Goal: Contribute content: Contribute content

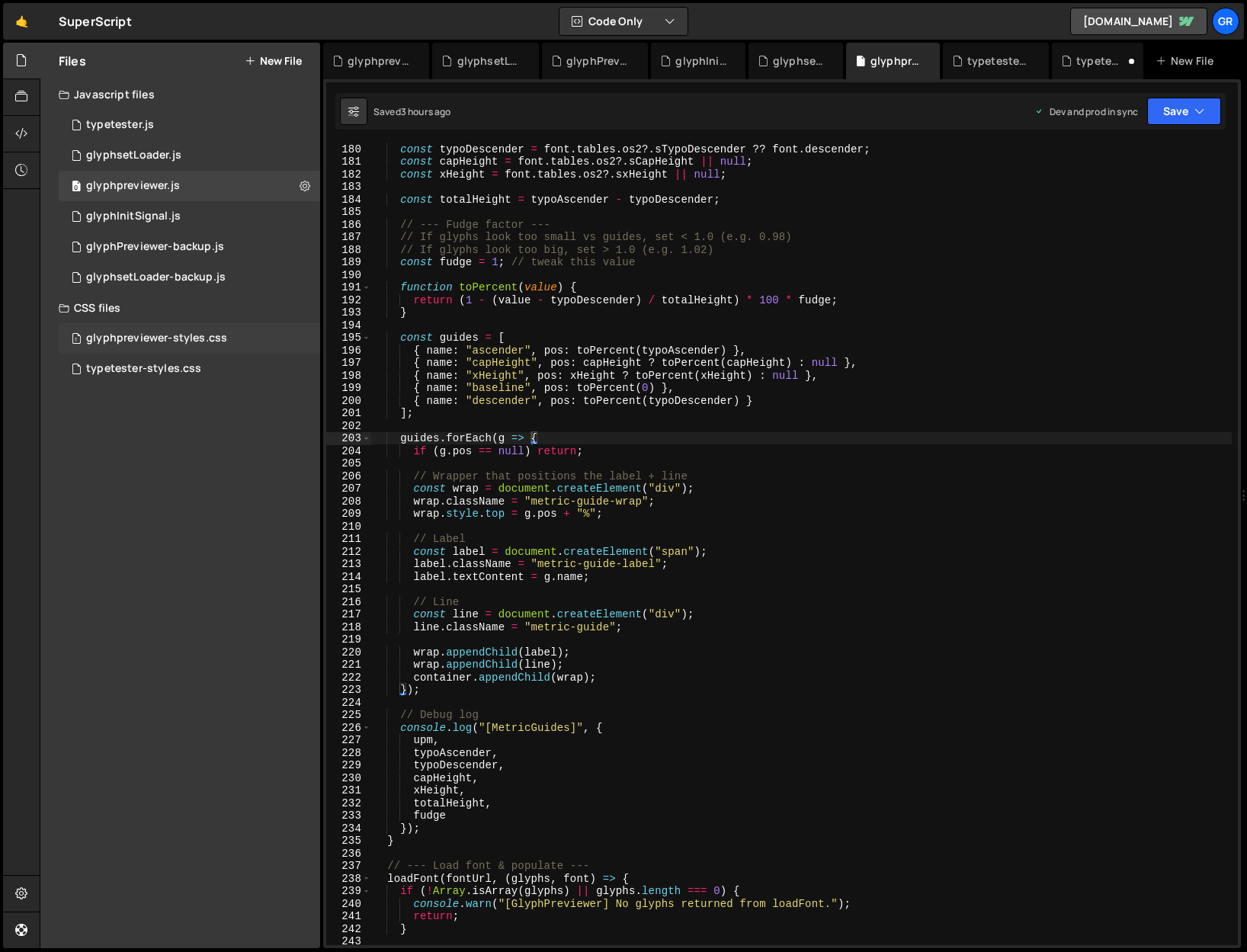
scroll to position [2251, 0]
click at [196, 365] on div "typetester-styles.css" at bounding box center [143, 369] width 115 height 14
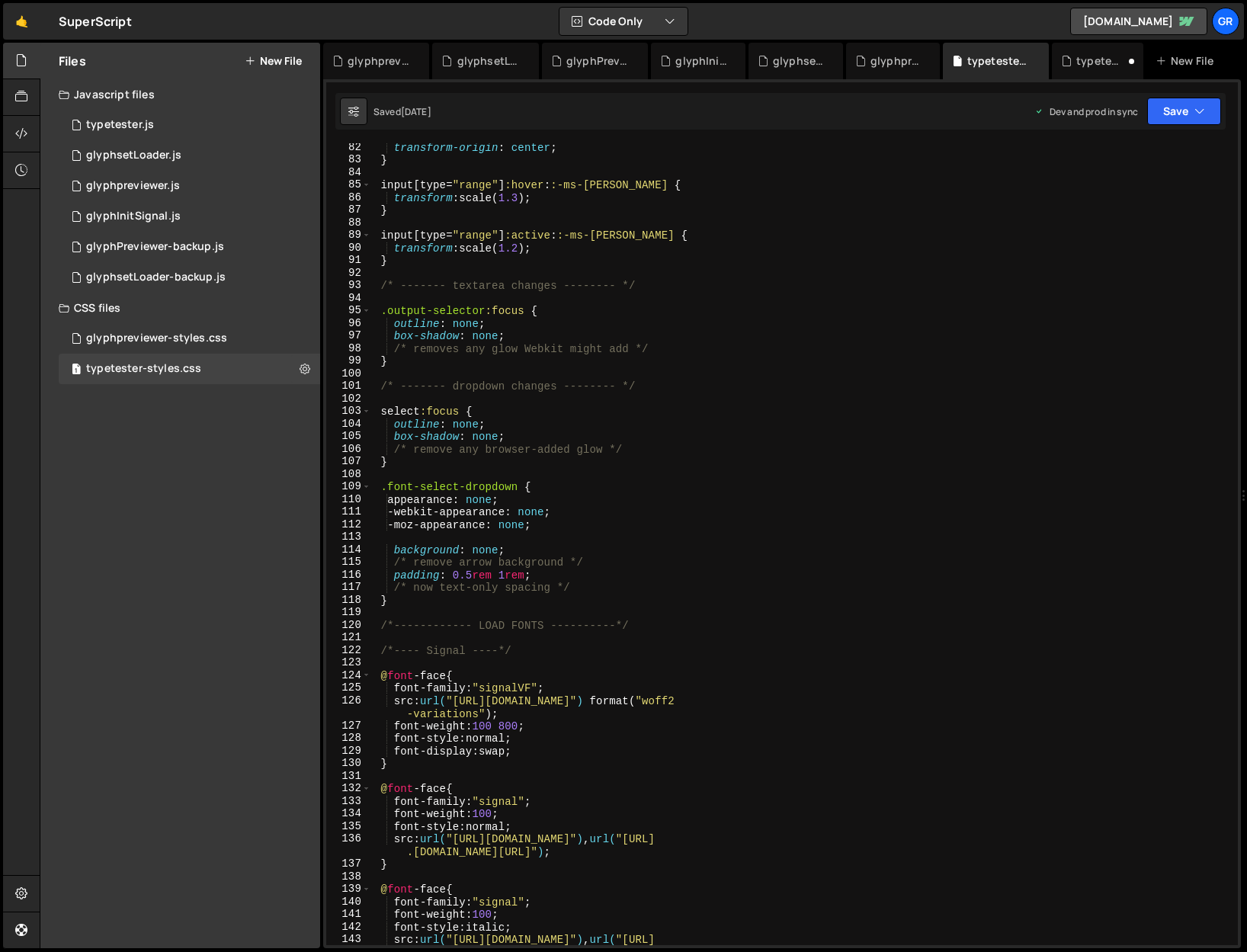
scroll to position [1021, 0]
click at [155, 126] on div "0 typetester.js 0" at bounding box center [190, 126] width 261 height 31
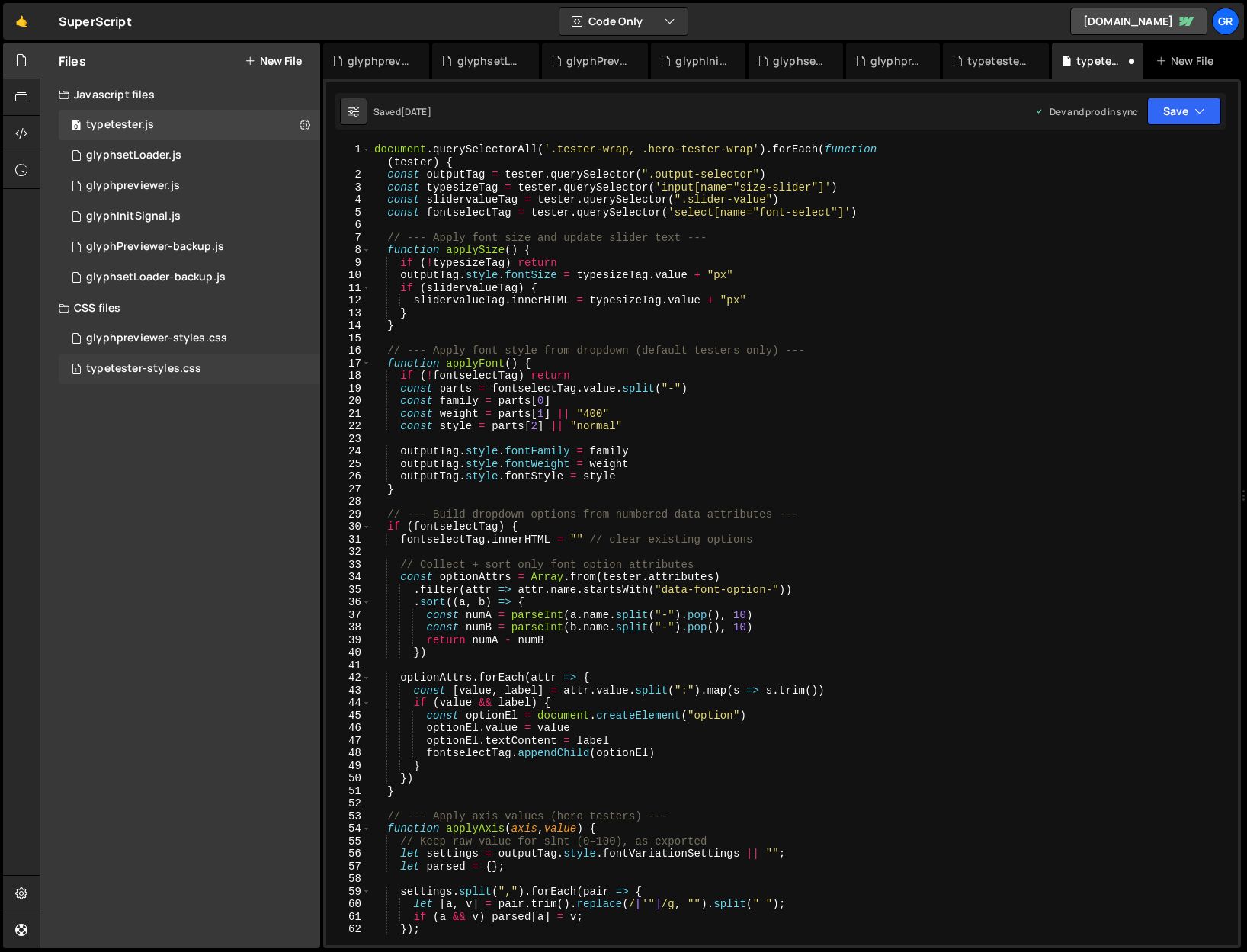
click at [227, 365] on div "1 typetester-styles.css 0" at bounding box center [190, 369] width 261 height 31
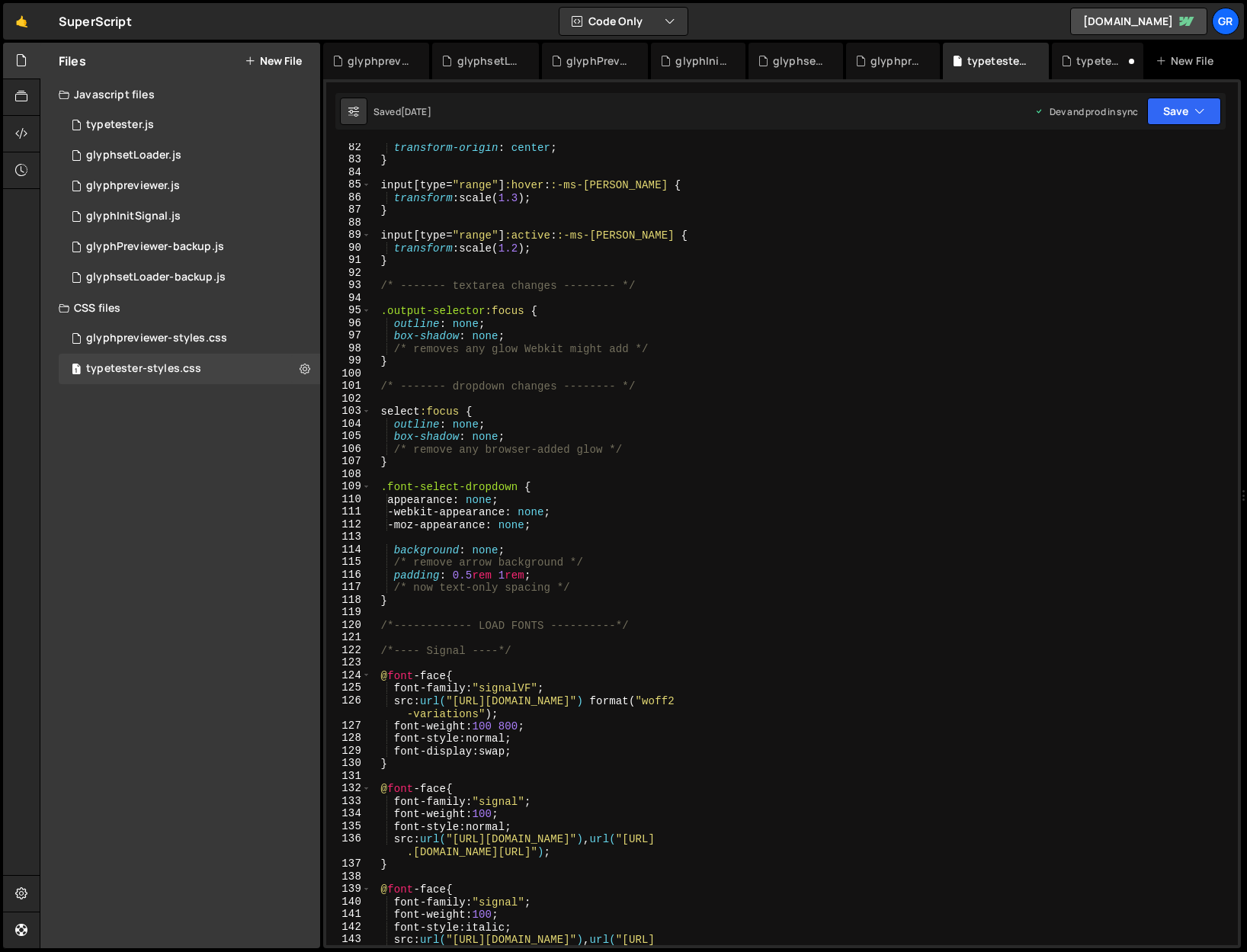
click at [379, 488] on div "transform-origin : center ; } input [ type = " range " ] :hover : :-ms-thumb { …" at bounding box center [802, 561] width 861 height 840
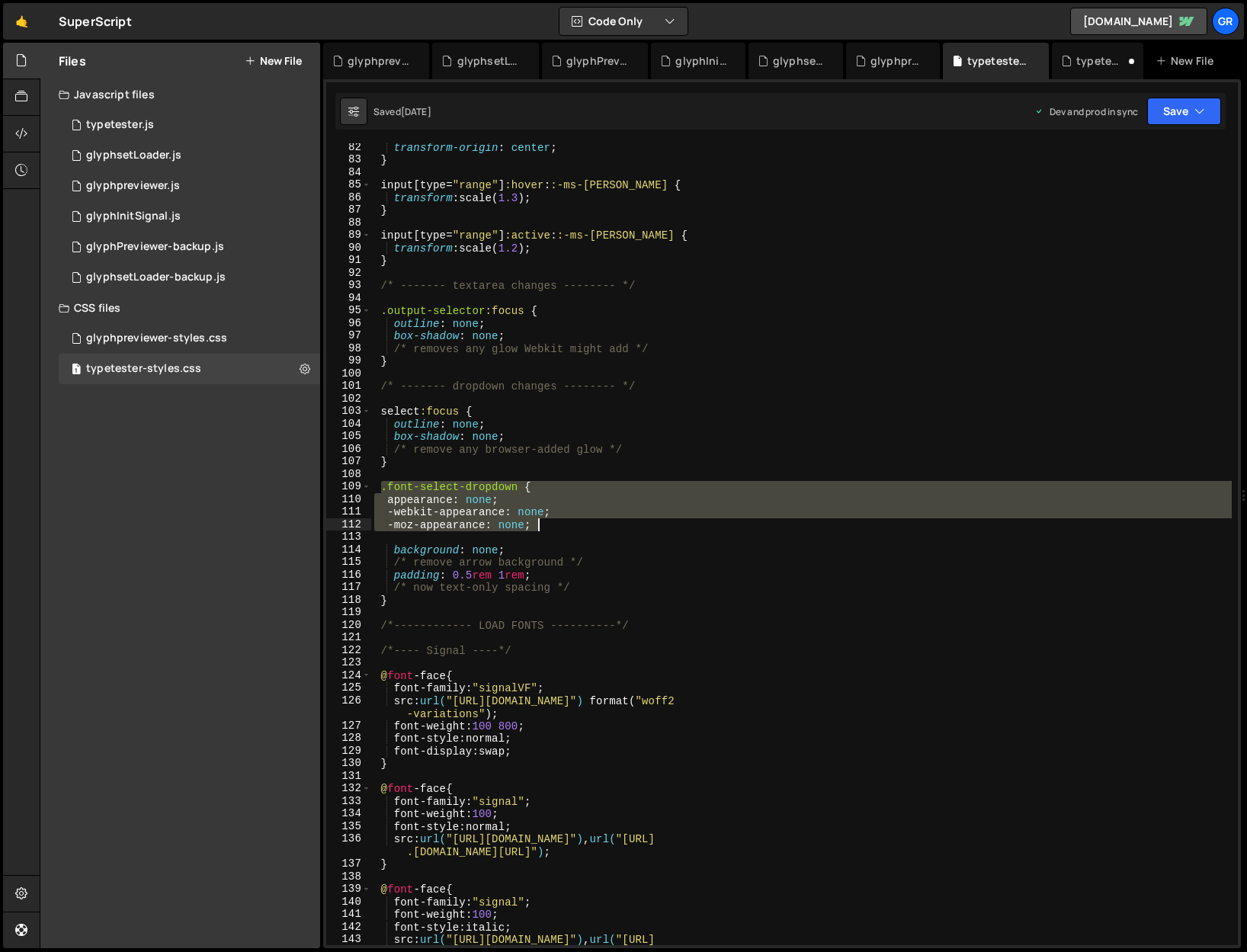
drag, startPoint x: 379, startPoint y: 486, endPoint x: 553, endPoint y: 529, distance: 179.2
click at [553, 529] on div "transform-origin : center ; } input [ type = " range " ] :hover : :-ms-thumb { …" at bounding box center [802, 561] width 861 height 840
type textarea "-webkit-appearance: none; -moz-appearance: none;"
click at [468, 476] on div "transform-origin : center ; } input [ type = " range " ] :hover : :-ms-thumb { …" at bounding box center [802, 561] width 861 height 840
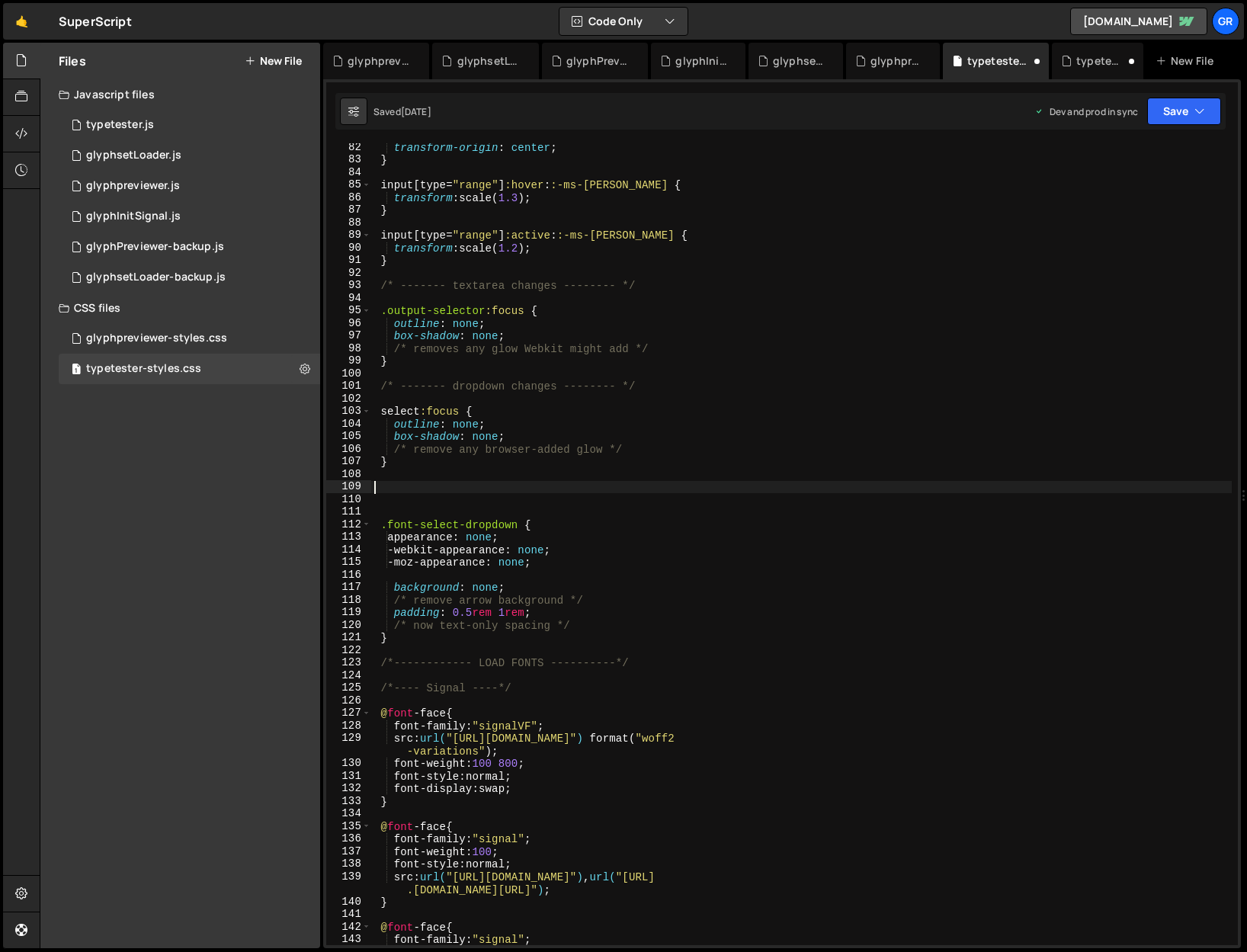
paste textarea "-moz-appearance: none;"
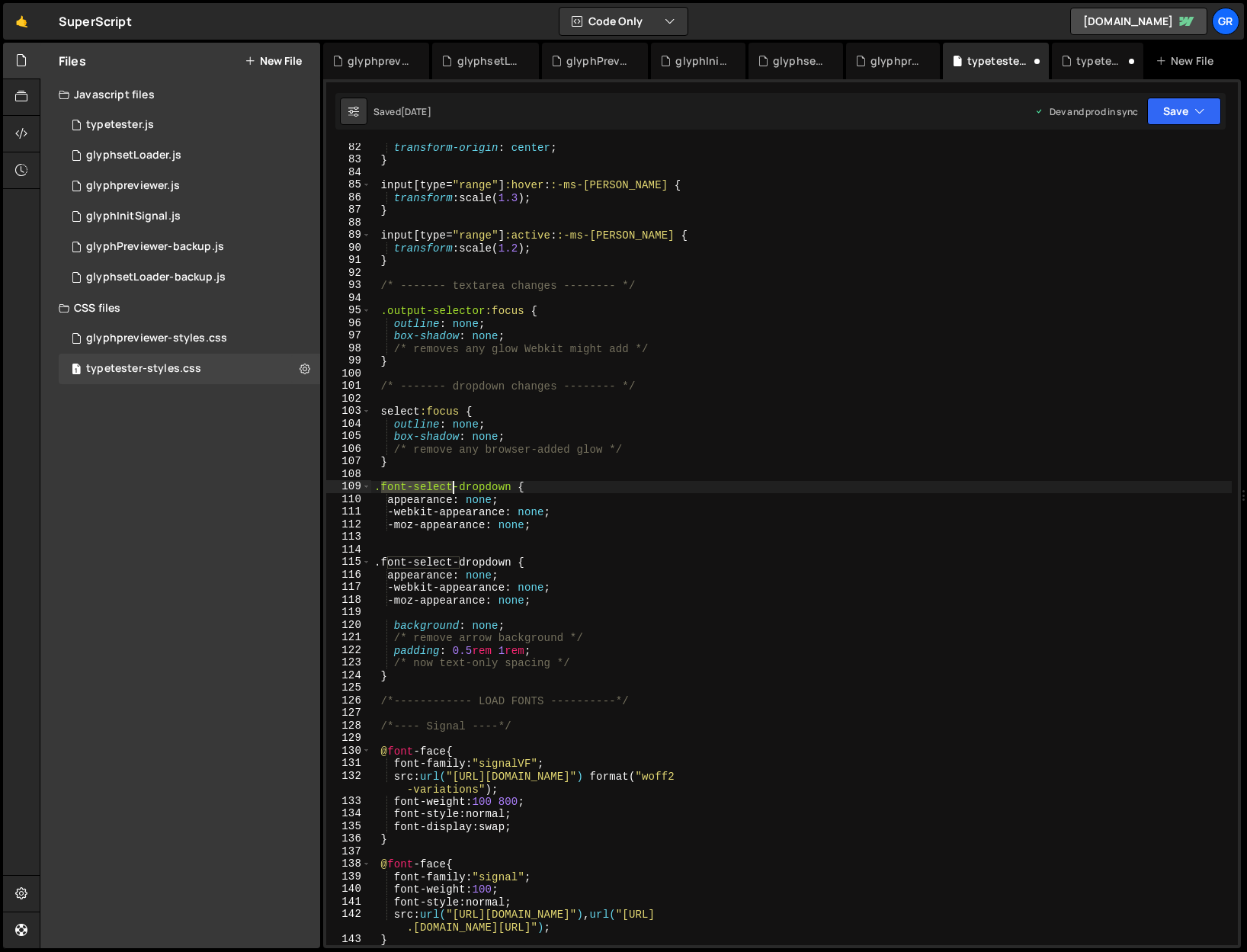
drag, startPoint x: 383, startPoint y: 486, endPoint x: 456, endPoint y: 483, distance: 73.1
click at [456, 483] on div "transform-origin : center ; } input [ type = " range " ] :hover : :-ms-thumb { …" at bounding box center [802, 554] width 861 height 826
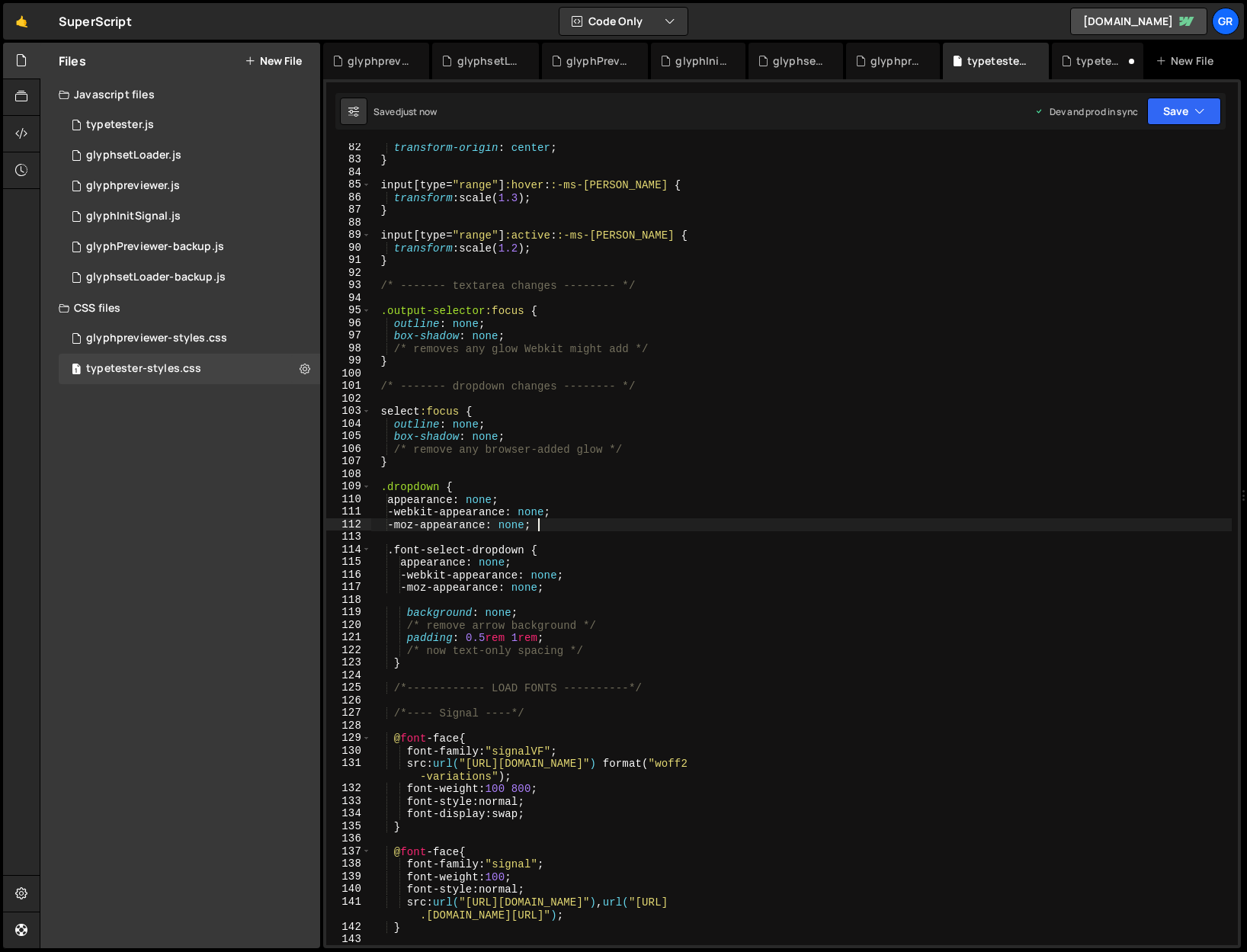
click at [548, 529] on div "transform-origin : center ; } input [ type = " range " ] :hover : :-ms-thumb { …" at bounding box center [802, 554] width 861 height 826
type textarea "-moz-appearance: none;"
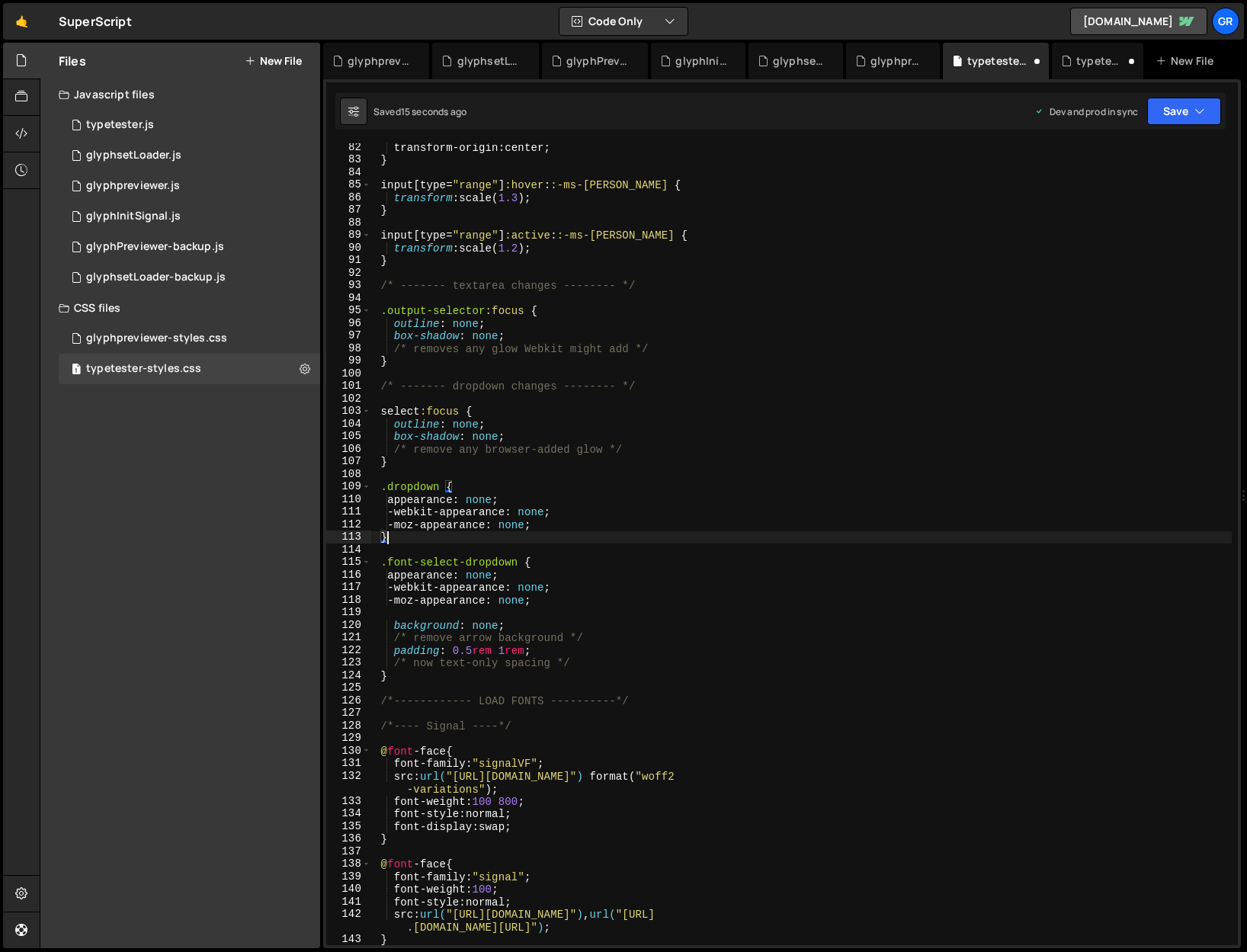
scroll to position [0, 0]
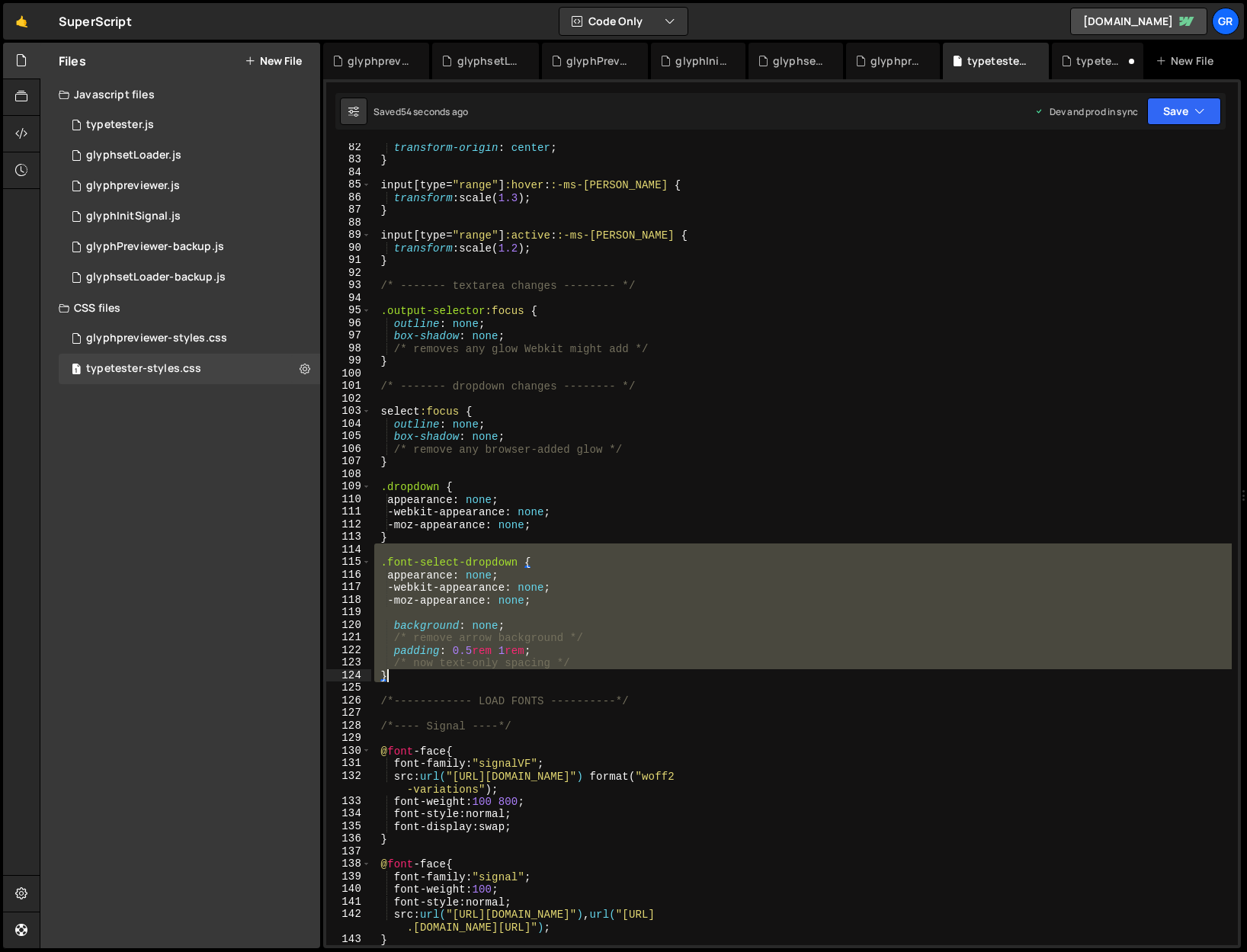
drag, startPoint x: 378, startPoint y: 555, endPoint x: 449, endPoint y: 680, distance: 143.8
click at [449, 680] on div "transform-origin : center ; } input [ type = " range " ] :hover : :-ms-thumb { …" at bounding box center [802, 554] width 861 height 826
type textarea "/* now text-only spacing */ }"
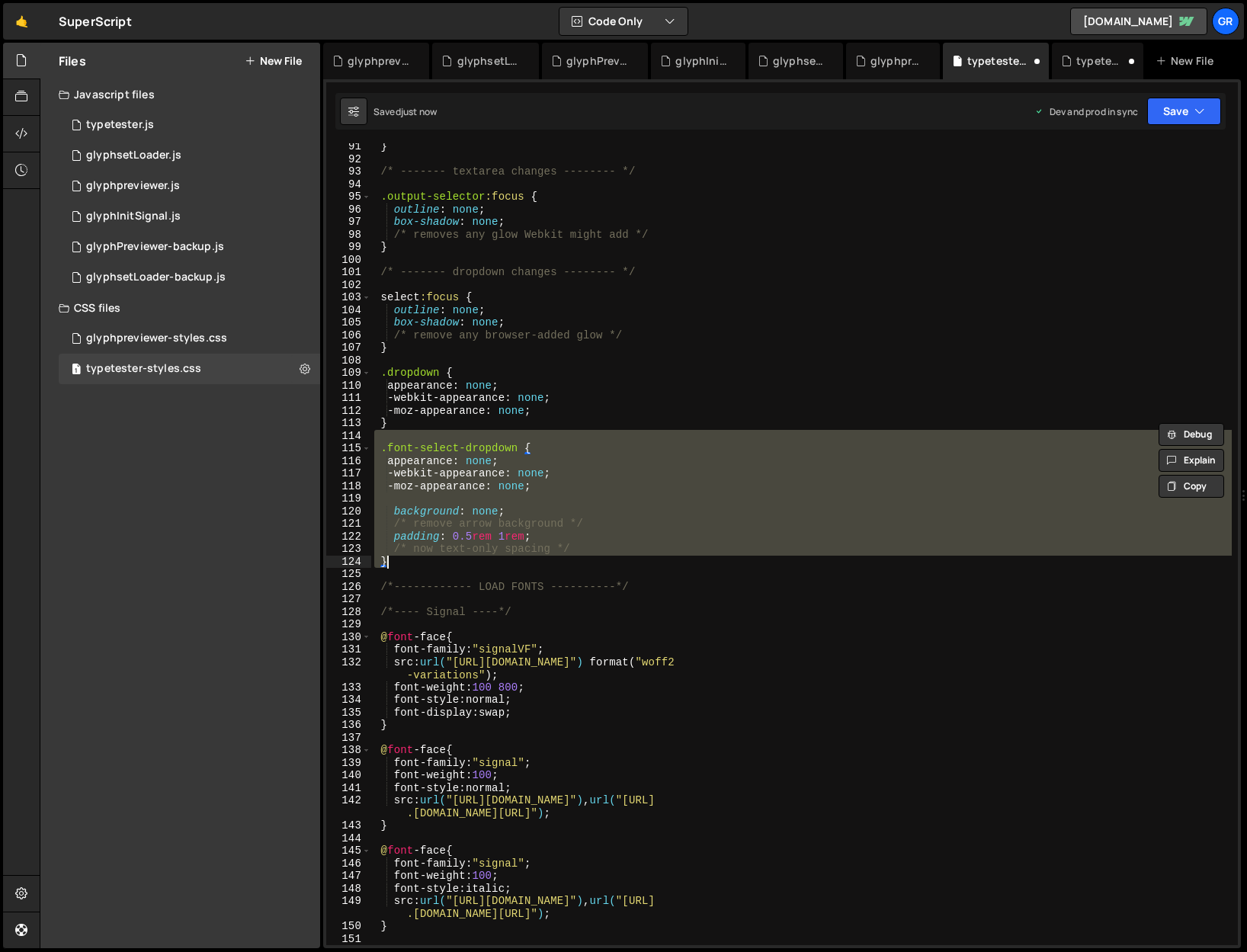
scroll to position [1134, 0]
click at [178, 415] on div "Files New File Javascript files 0 typetester.js 0 1 glyphsetLoader.js 0 0 glyph…" at bounding box center [180, 495] width 280 height 905
click at [799, 330] on div "} /* ------- textarea changes -------- */ .output-selector :focus { outline : n…" at bounding box center [802, 553] width 861 height 826
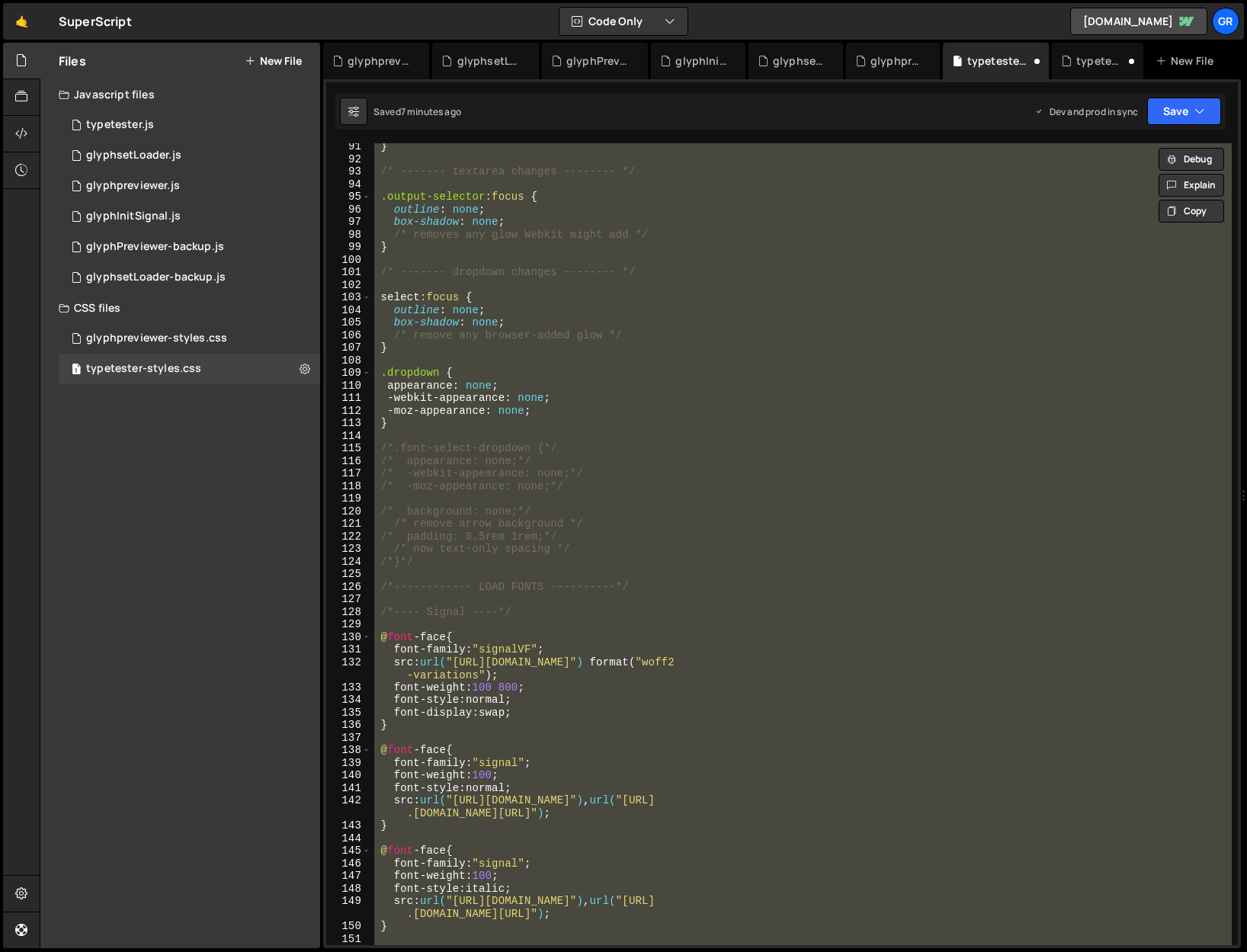
click at [398, 589] on div "} /* ------- textarea changes -------- */ .output-selector :focus { outline : n…" at bounding box center [802, 544] width 861 height 802
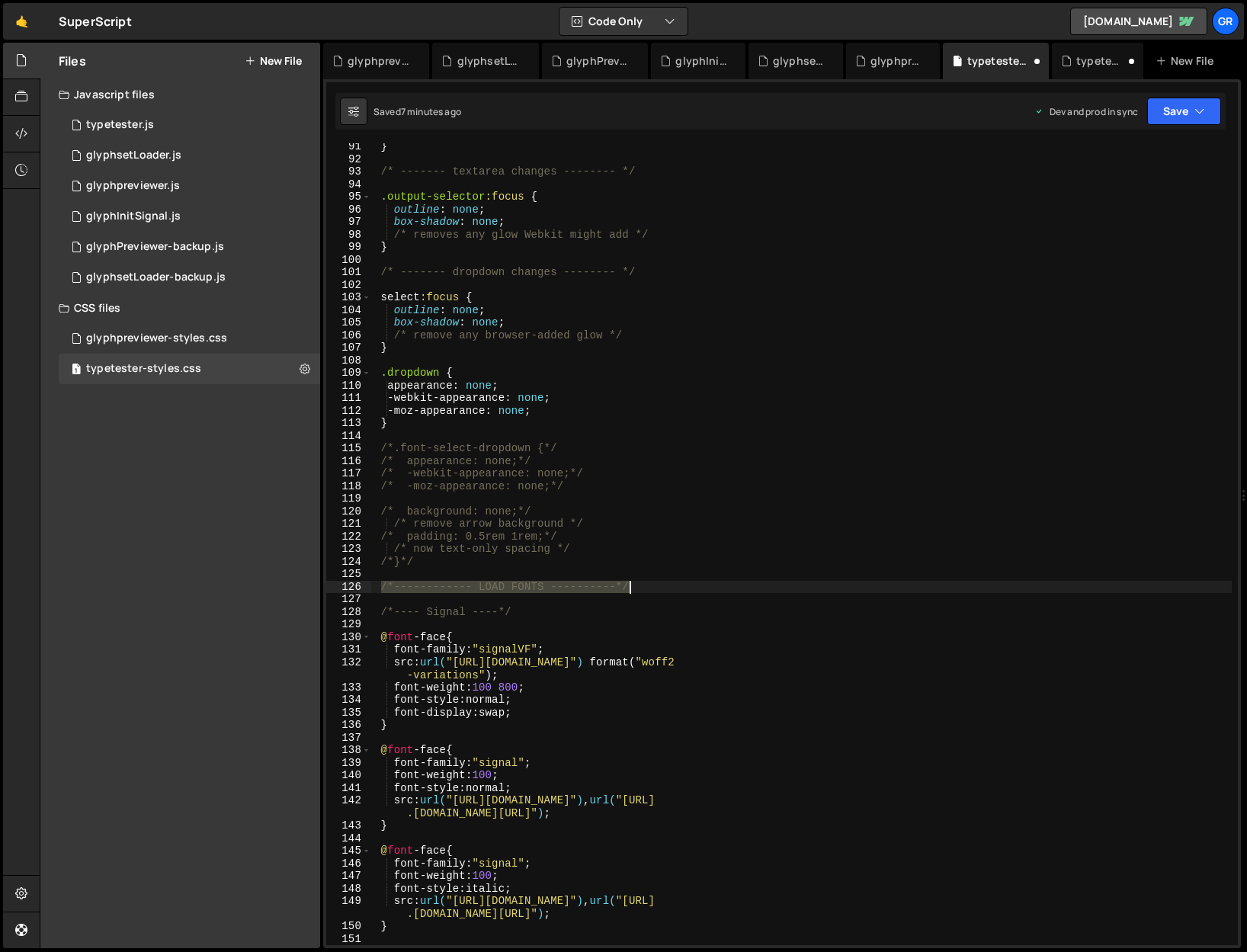
drag, startPoint x: 381, startPoint y: 586, endPoint x: 635, endPoint y: 587, distance: 254.0
click at [635, 587] on div "} /* ------- textarea changes -------- */ .output-selector :focus { outline : n…" at bounding box center [802, 553] width 861 height 826
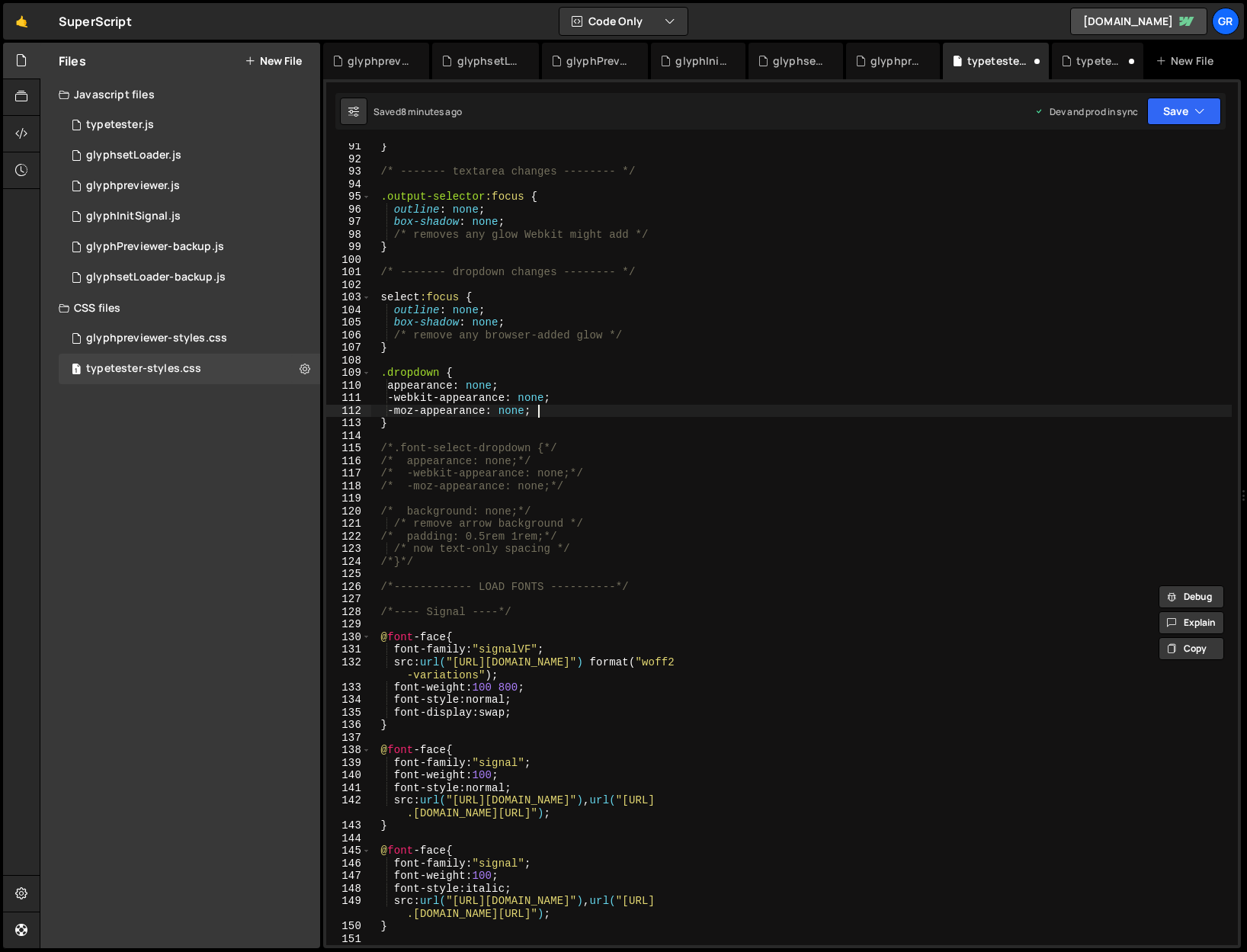
click at [624, 410] on div "} /* ------- textarea changes -------- */ .output-selector :focus { outline : n…" at bounding box center [802, 553] width 861 height 826
type textarea "}"
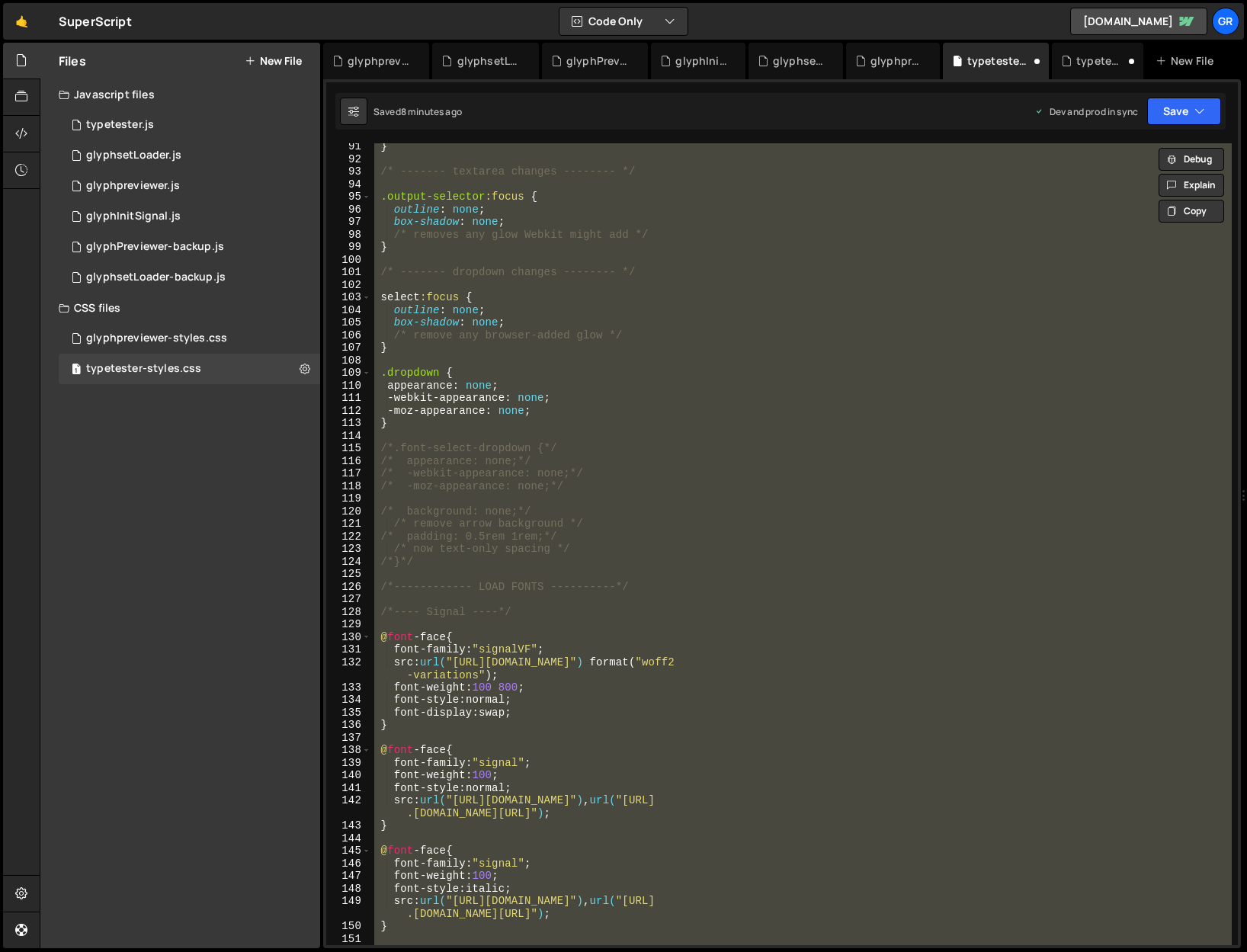
click at [249, 61] on icon at bounding box center [249, 61] width 10 height 12
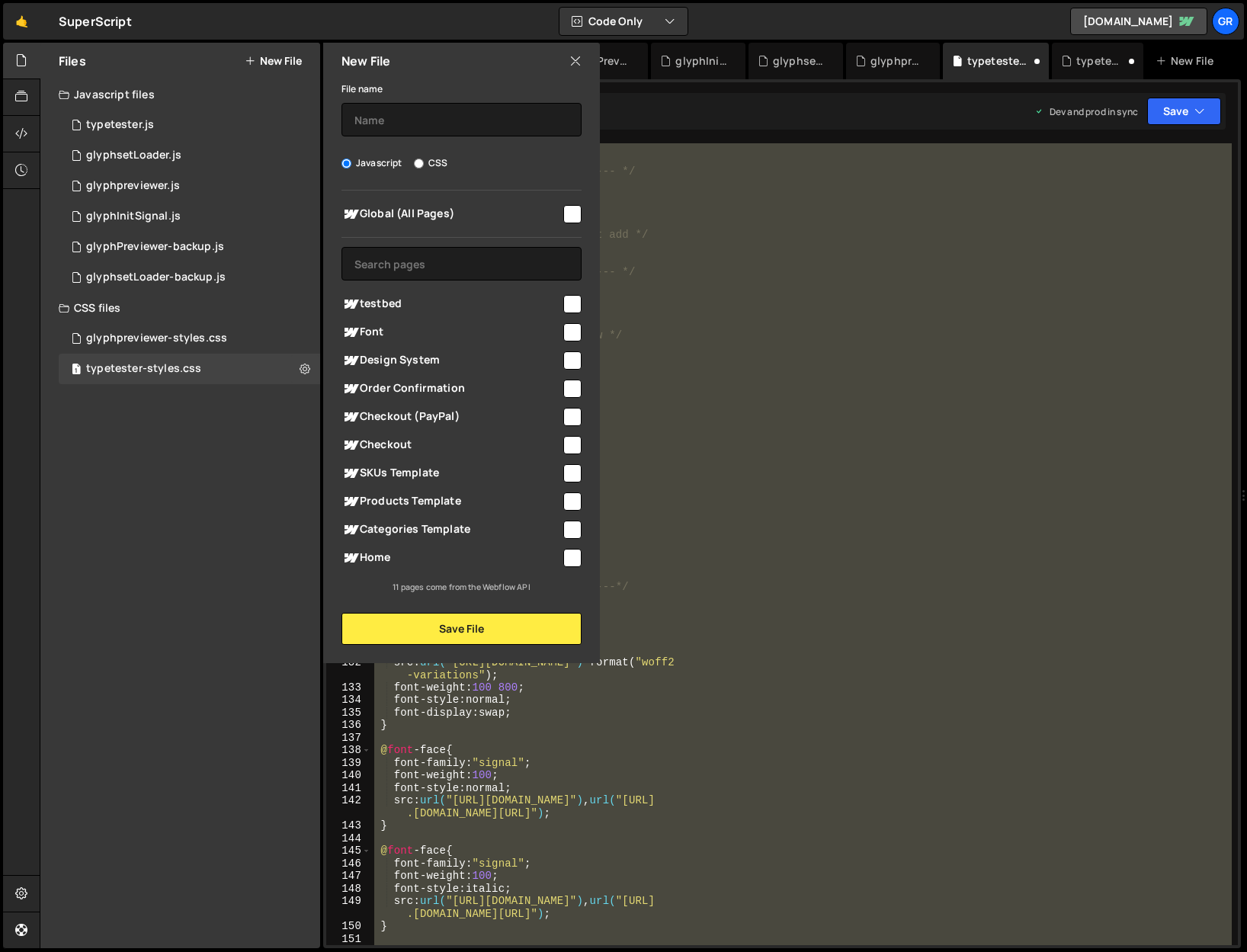
click at [415, 161] on input "CSS" at bounding box center [419, 164] width 10 height 10
radio input "true"
click at [573, 213] on input "checkbox" at bounding box center [572, 213] width 18 height 18
checkbox input "true"
click at [420, 117] on input "text" at bounding box center [461, 119] width 240 height 33
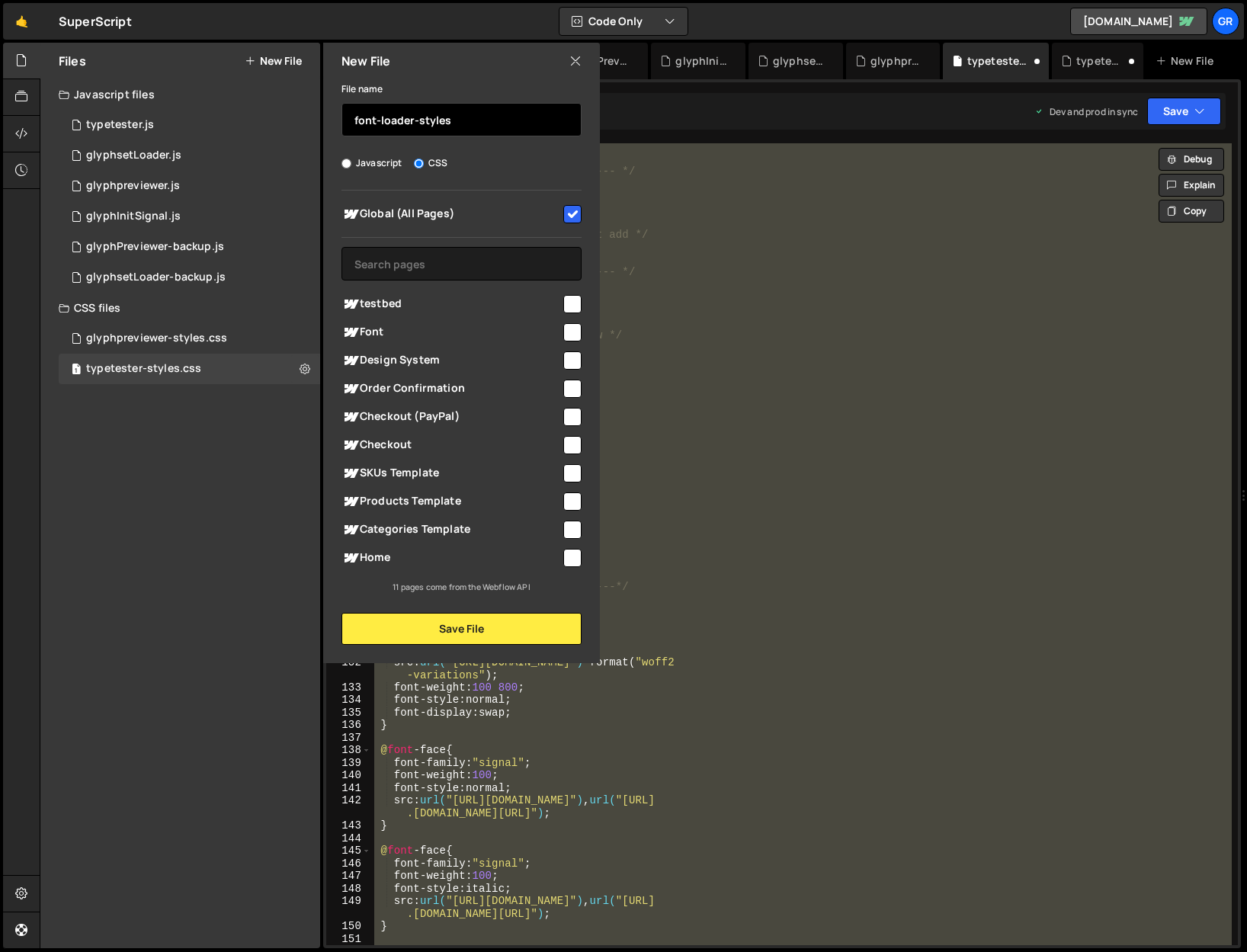
type input "font-loader-styles"
click at [487, 632] on button "Save File" at bounding box center [461, 628] width 240 height 32
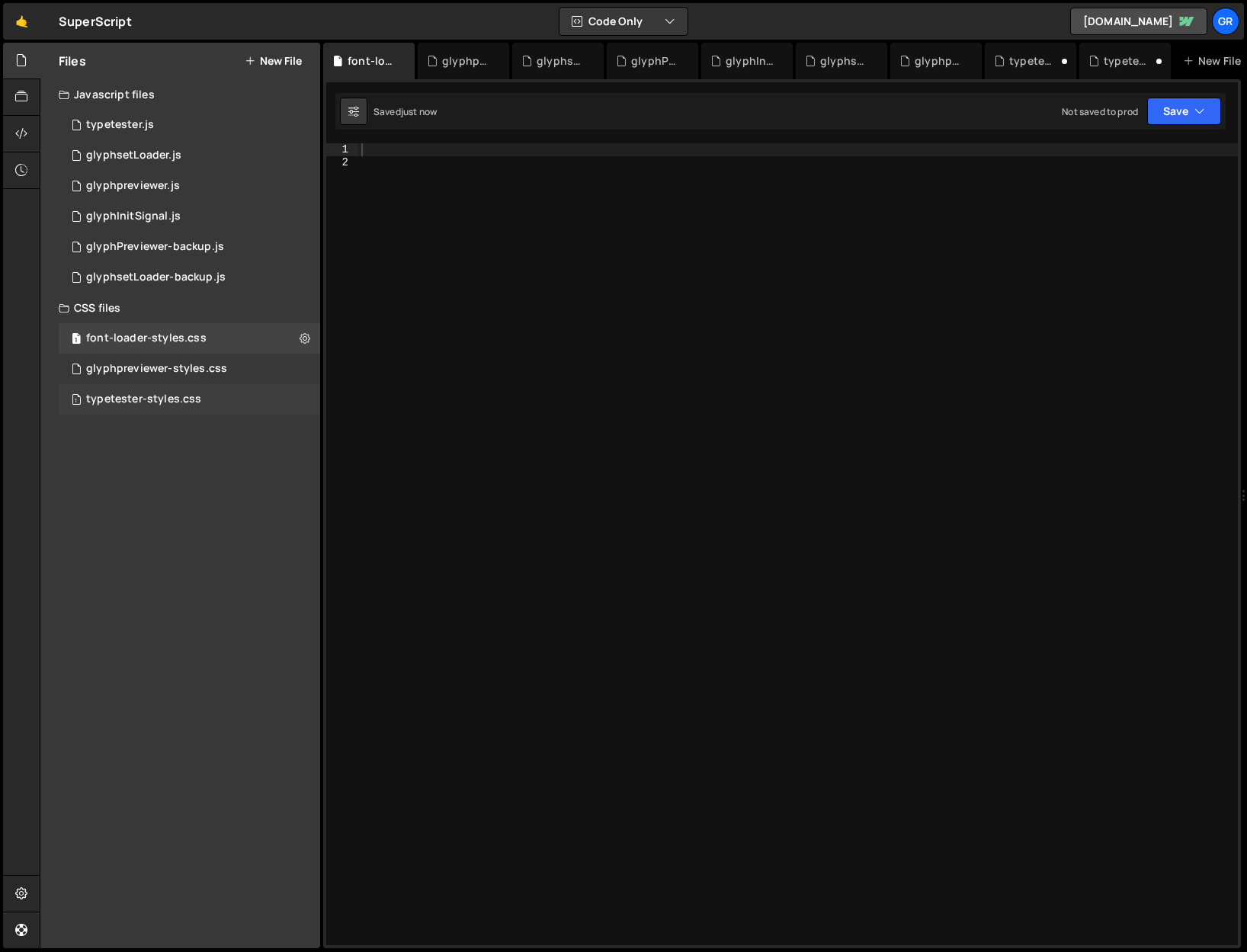
click at [178, 403] on div "typetester-styles.css" at bounding box center [143, 400] width 115 height 14
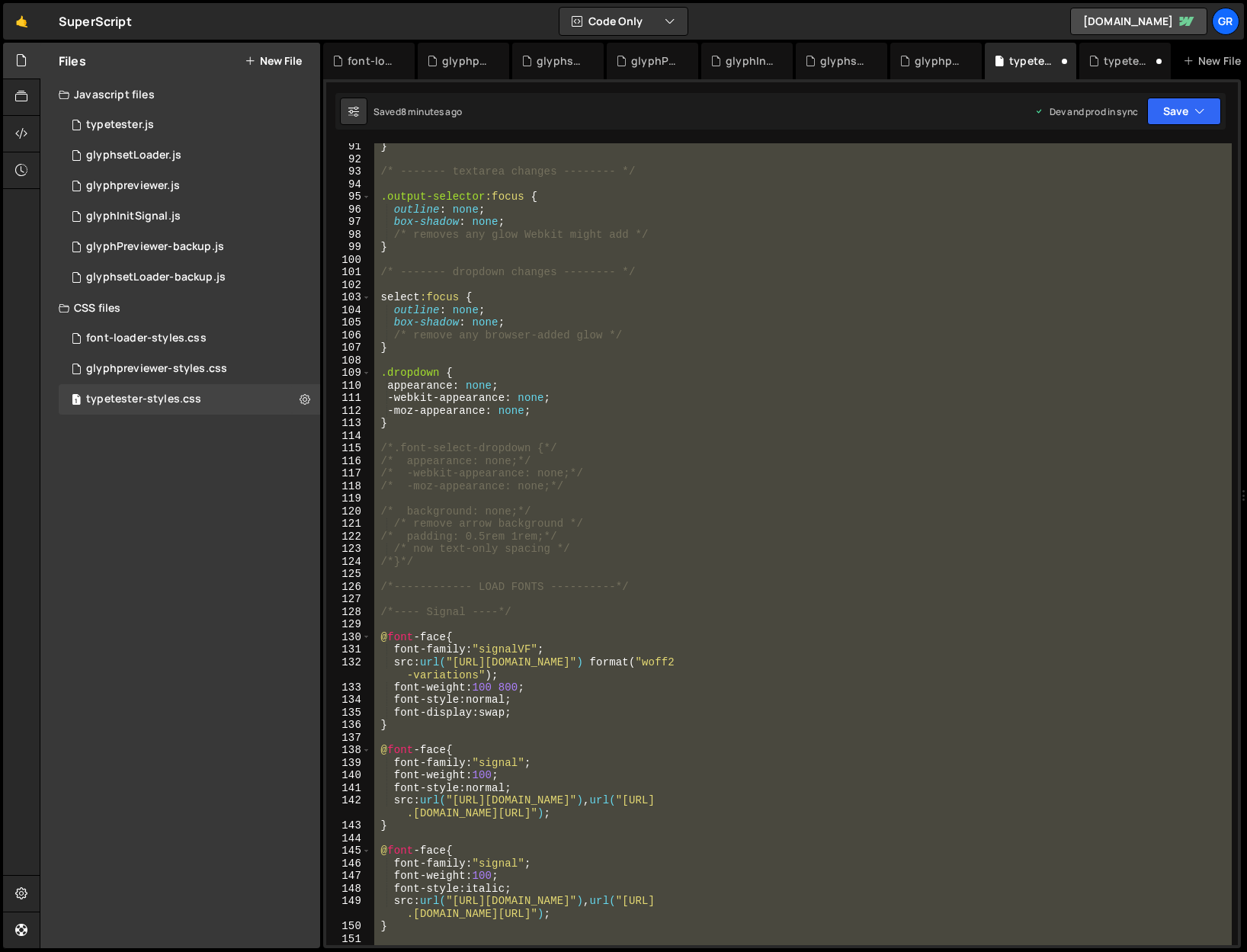
click at [744, 528] on div "} /* ------- textarea changes -------- */ .output-selector :focus { outline : n…" at bounding box center [802, 544] width 861 height 802
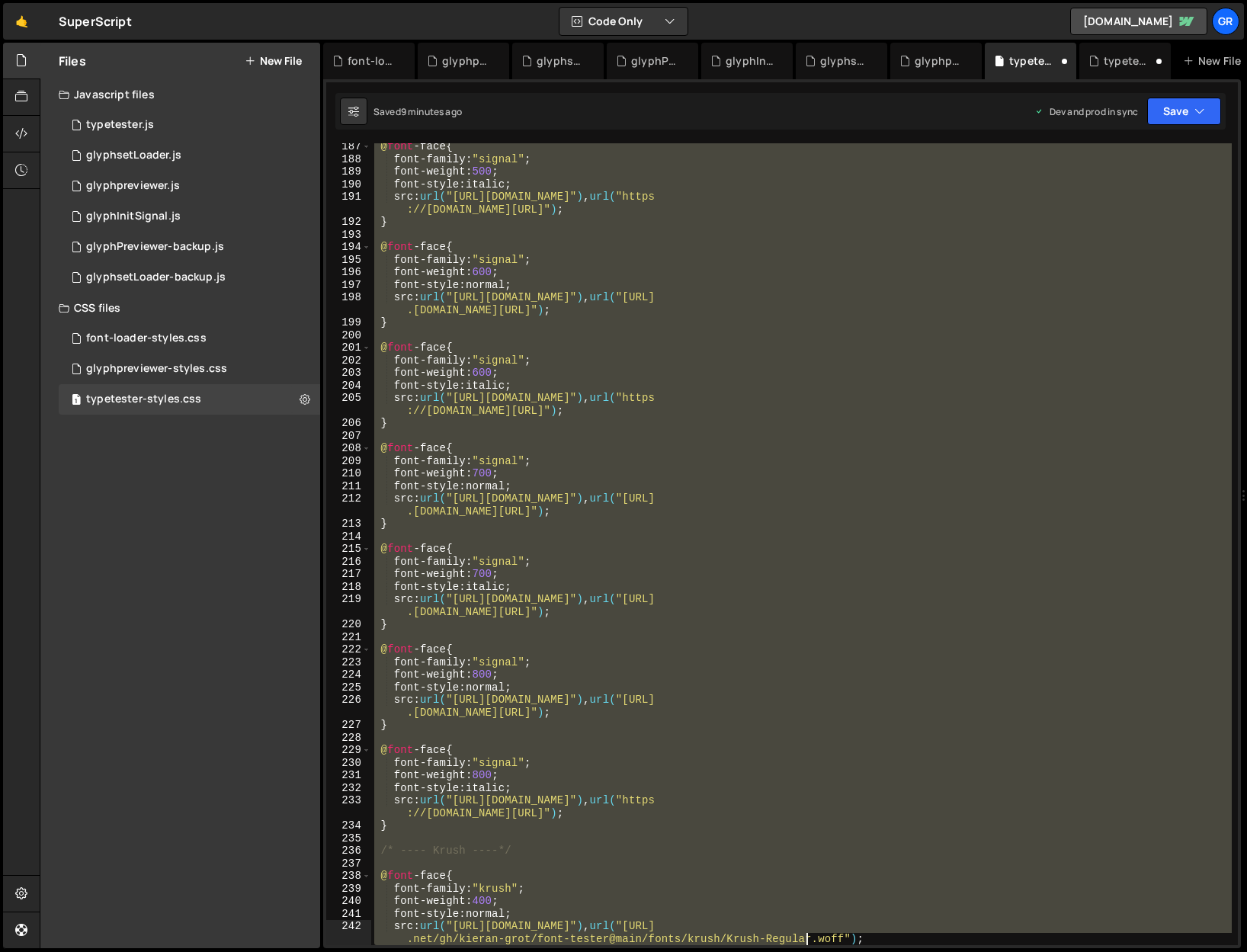
scroll to position [2769, 0]
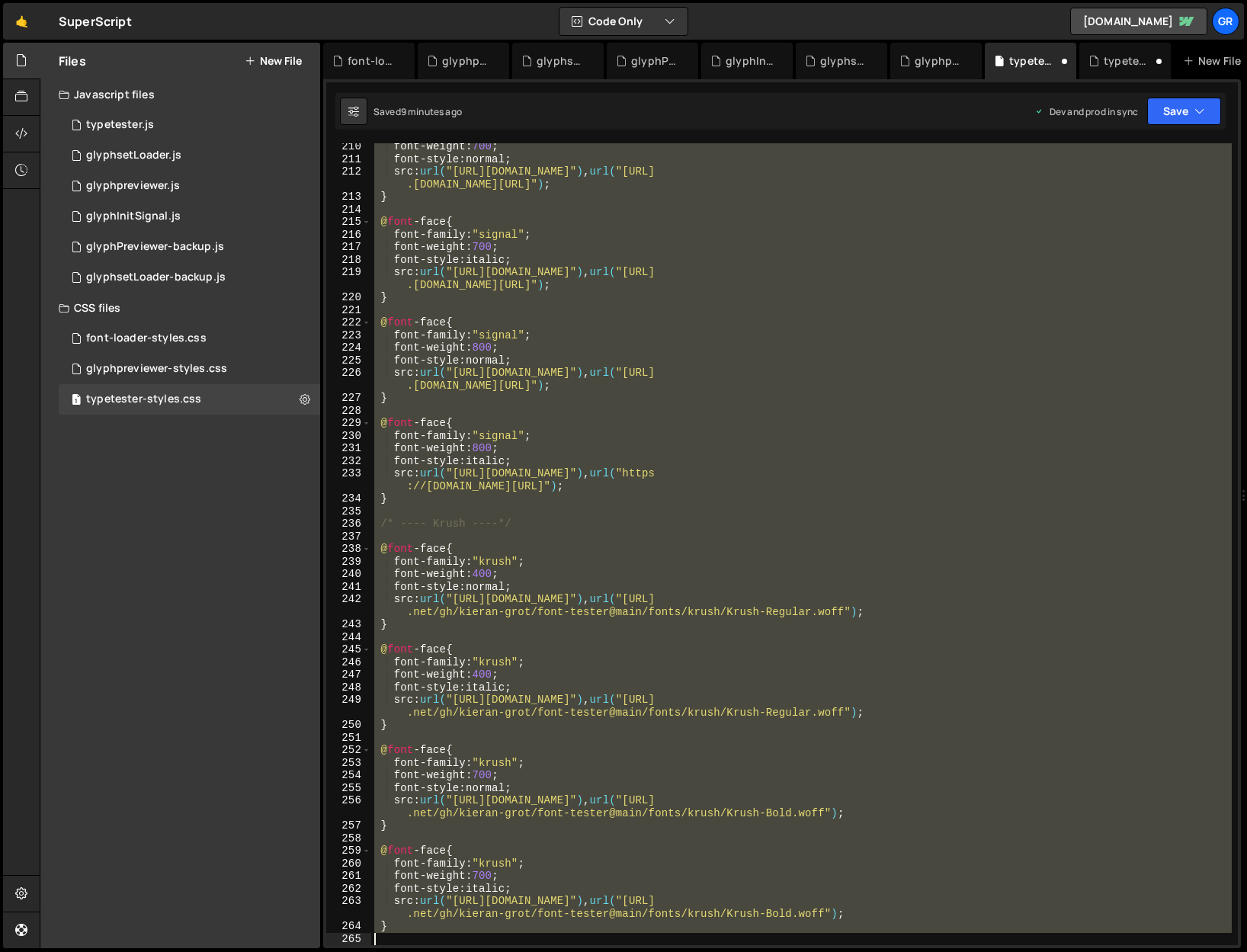
drag, startPoint x: 377, startPoint y: 583, endPoint x: 819, endPoint y: 985, distance: 597.5
click at [819, 951] on html "Projects [GEOGRAPHIC_DATA] Blog Gr Projects Your Teams Account Upgrade Logout" at bounding box center [624, 476] width 1247 height 952
type textarea "}"
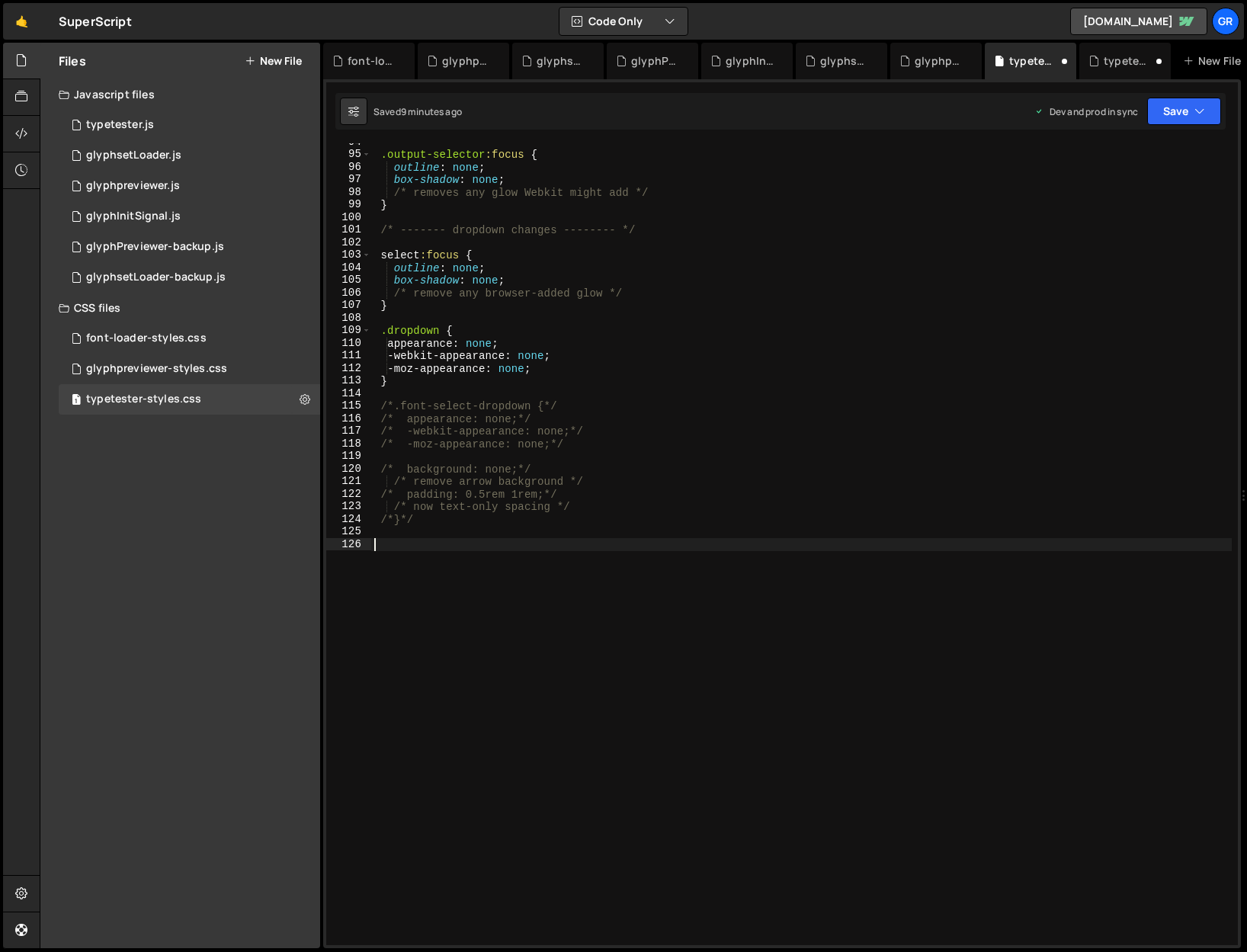
scroll to position [1177, 0]
click at [160, 328] on div "1 font-loader-styles.css 0" at bounding box center [190, 338] width 261 height 31
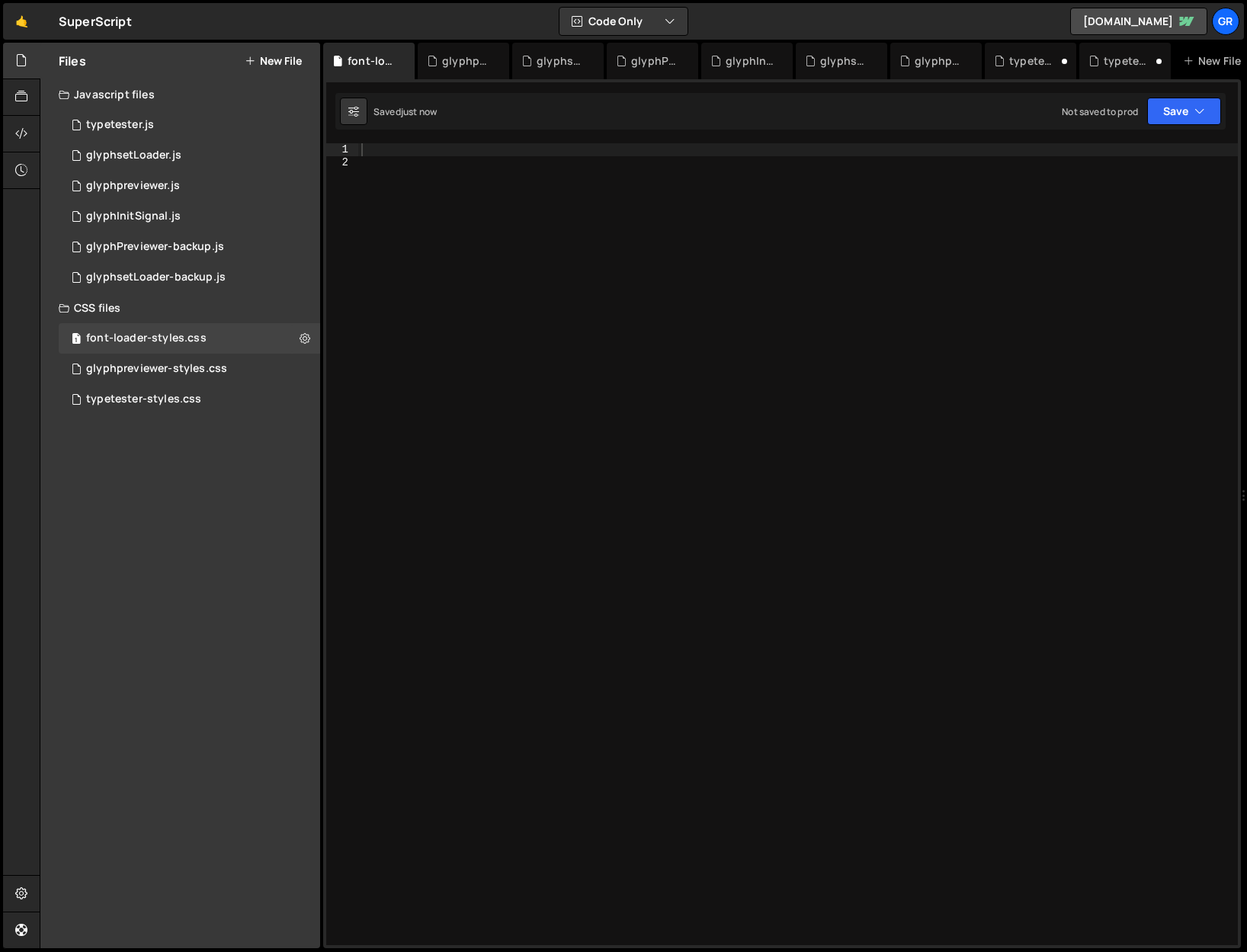
click at [415, 159] on div at bounding box center [798, 557] width 880 height 826
click at [415, 145] on div at bounding box center [798, 557] width 880 height 826
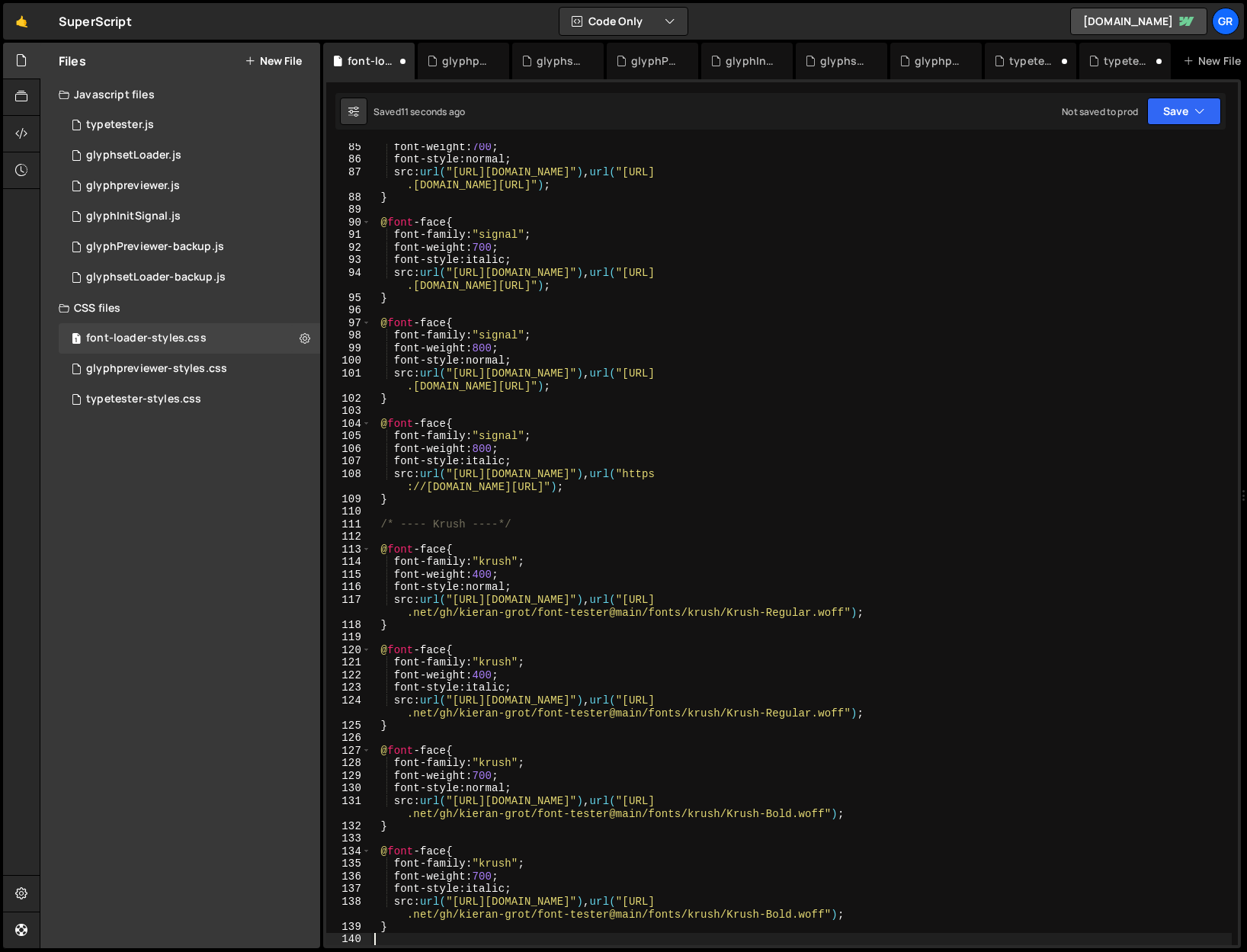
scroll to position [1197, 0]
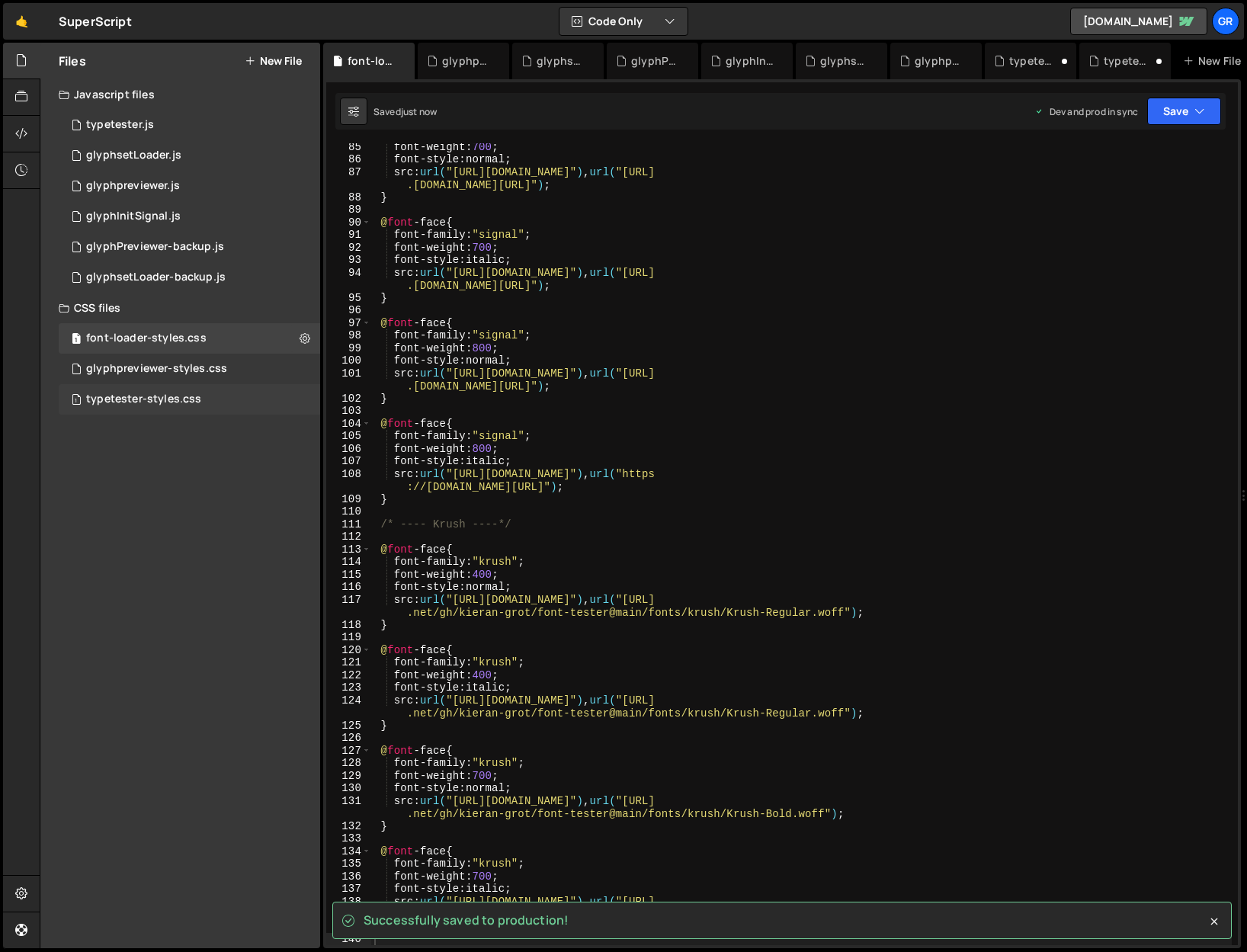
click at [173, 397] on div "typetester-styles.css" at bounding box center [143, 400] width 115 height 14
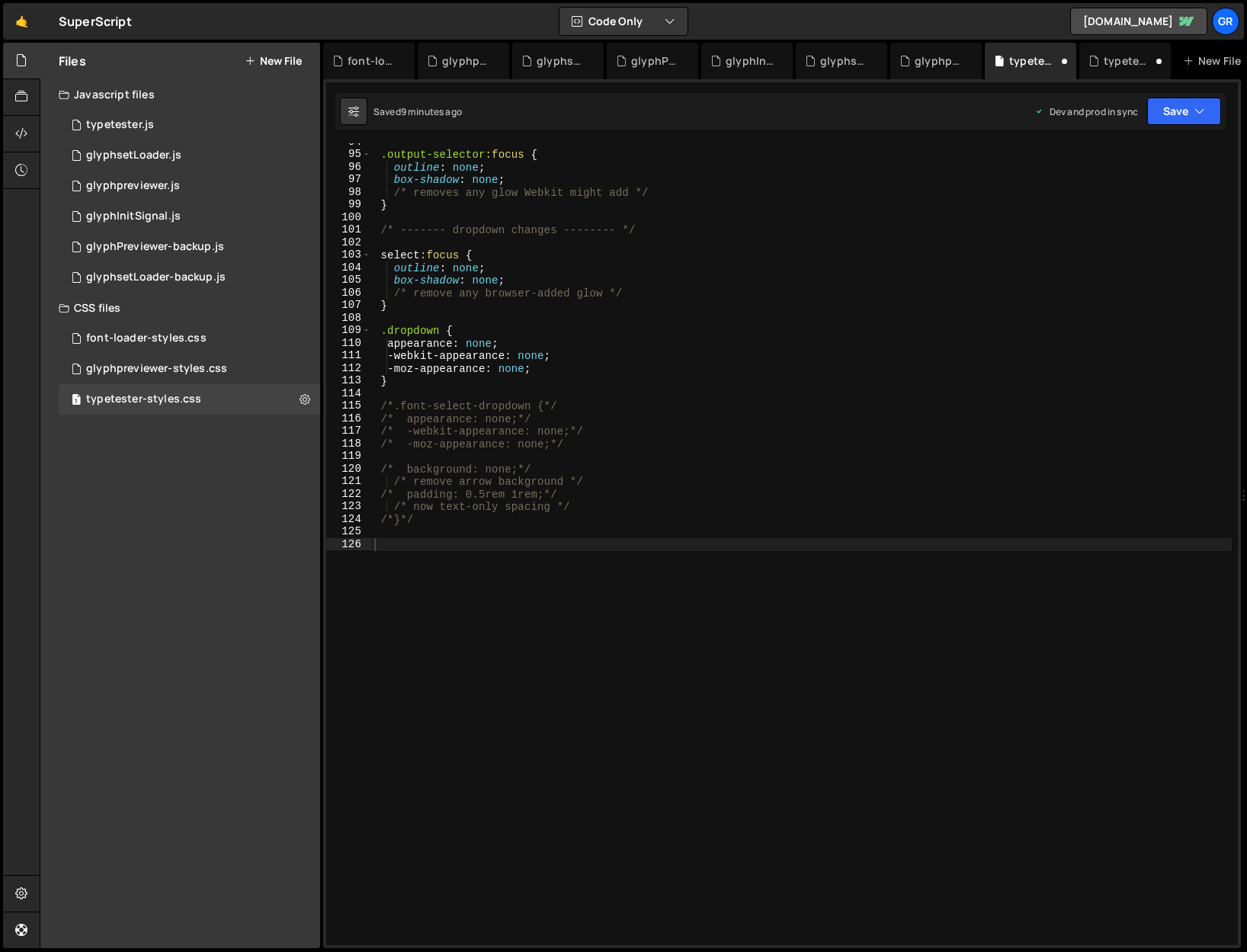
scroll to position [1165, 0]
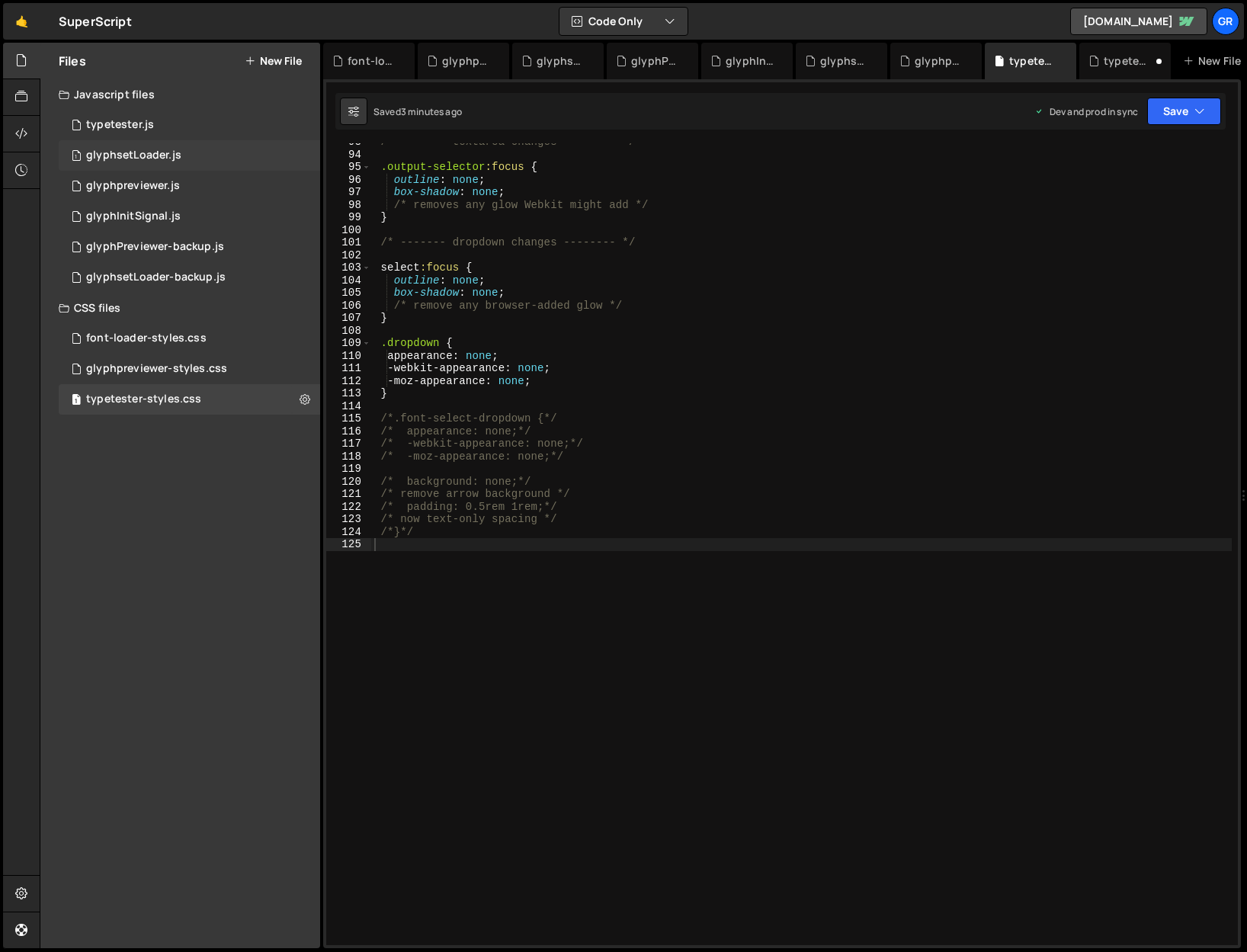
click at [167, 157] on div "glyphsetLoader.js" at bounding box center [134, 155] width 96 height 14
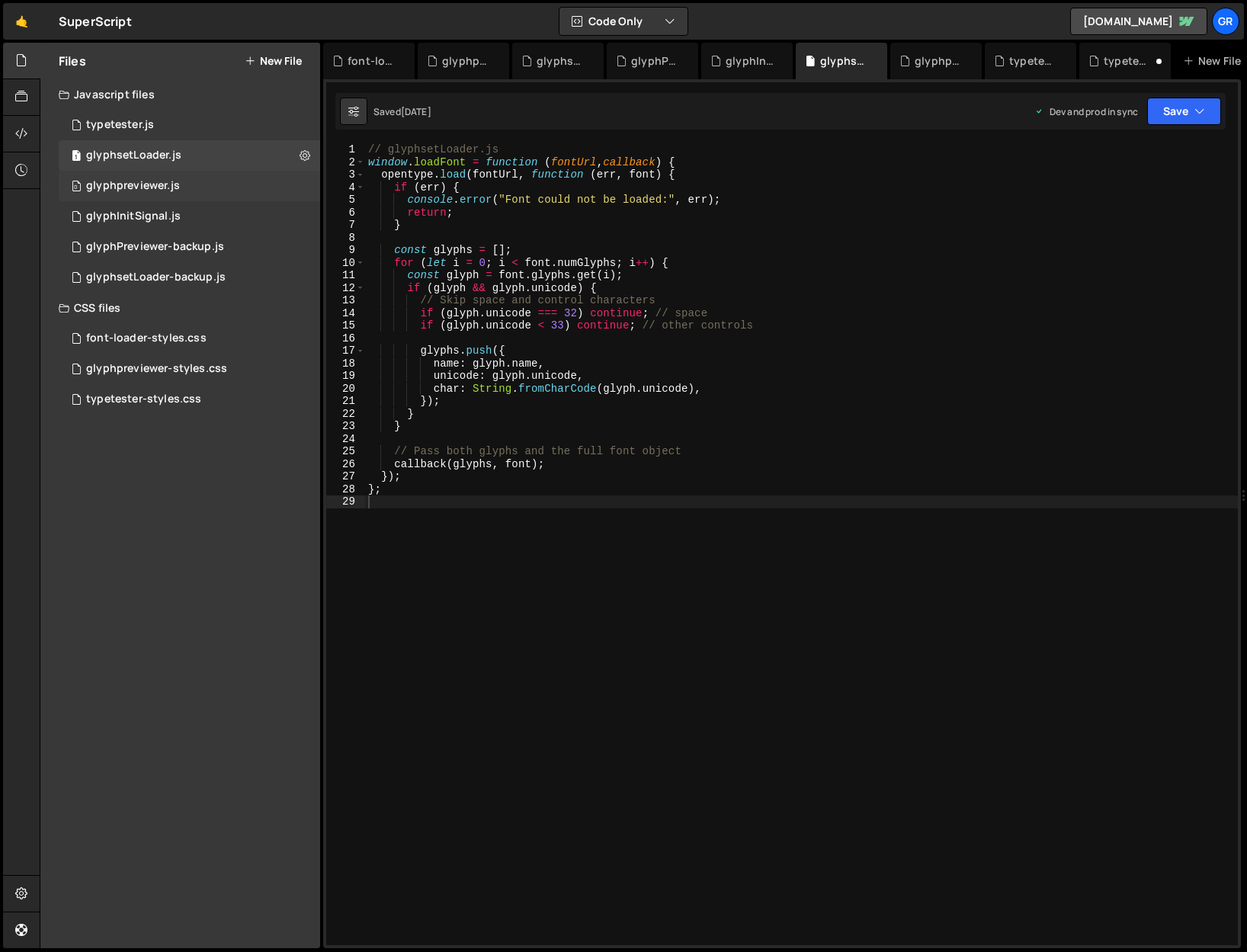
click at [134, 184] on div "glyphpreviewer.js" at bounding box center [133, 186] width 94 height 14
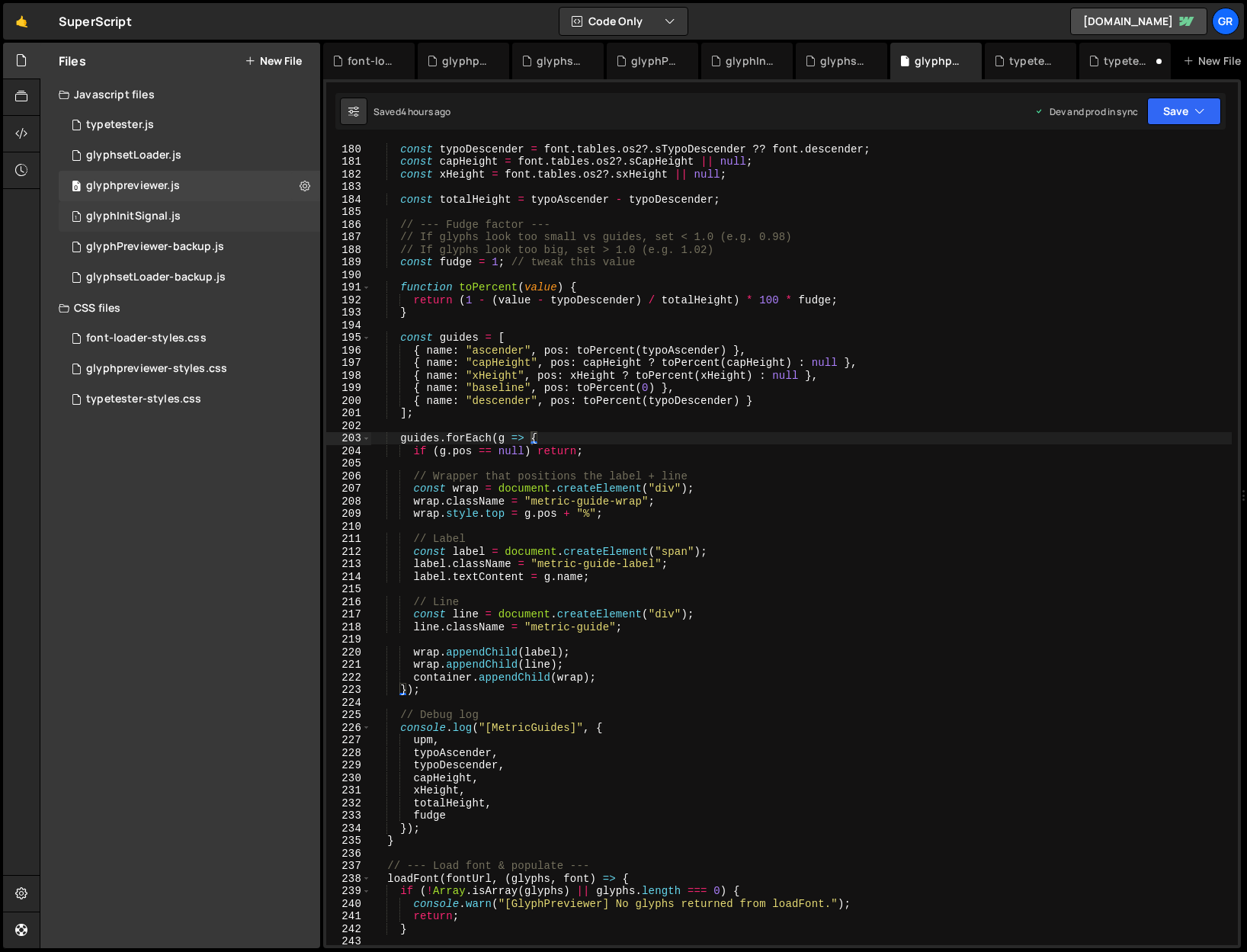
click at [143, 215] on div "glyphInitSignal.js" at bounding box center [133, 216] width 95 height 14
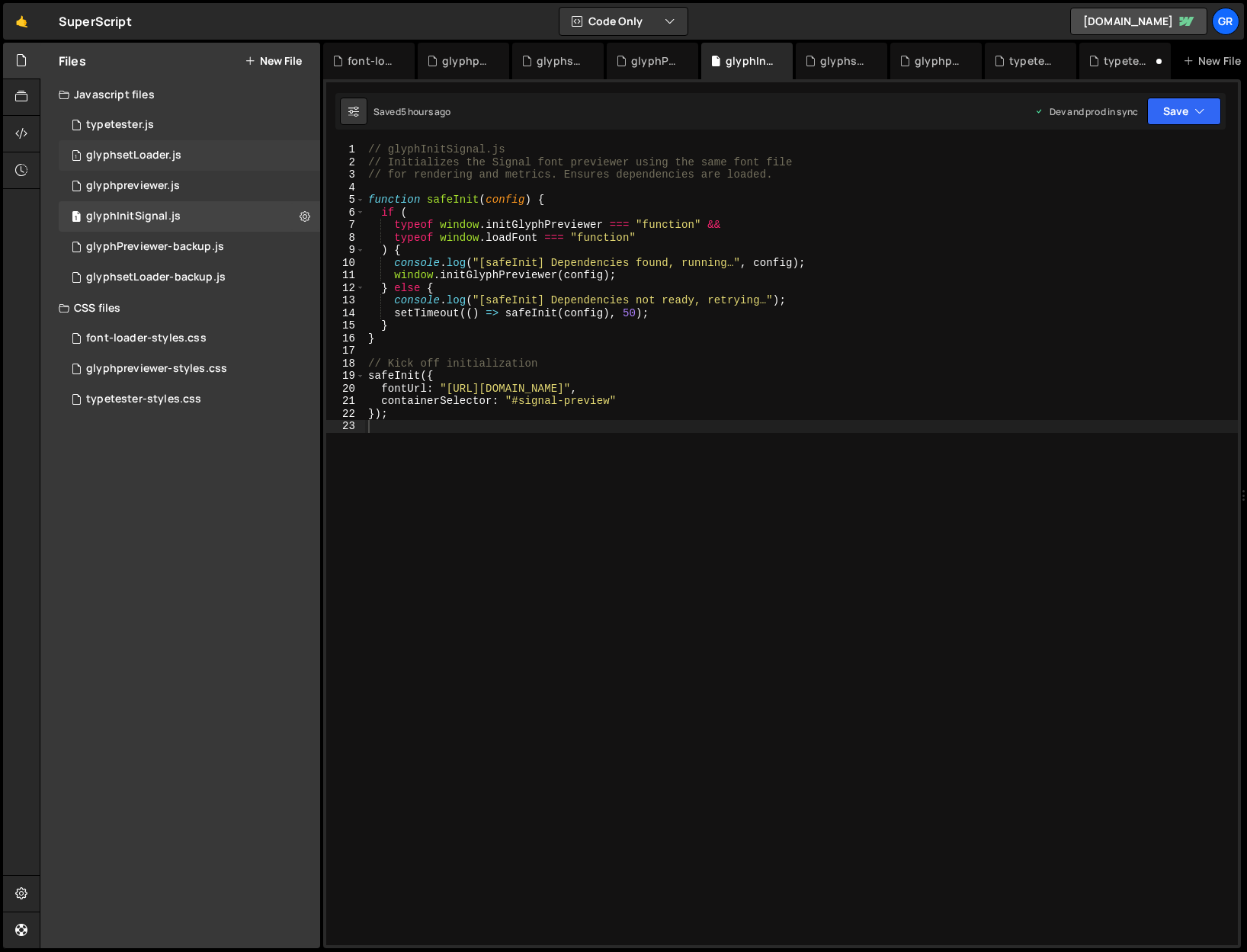
click at [141, 162] on div "1 glyphsetLoader.js 0" at bounding box center [190, 155] width 261 height 31
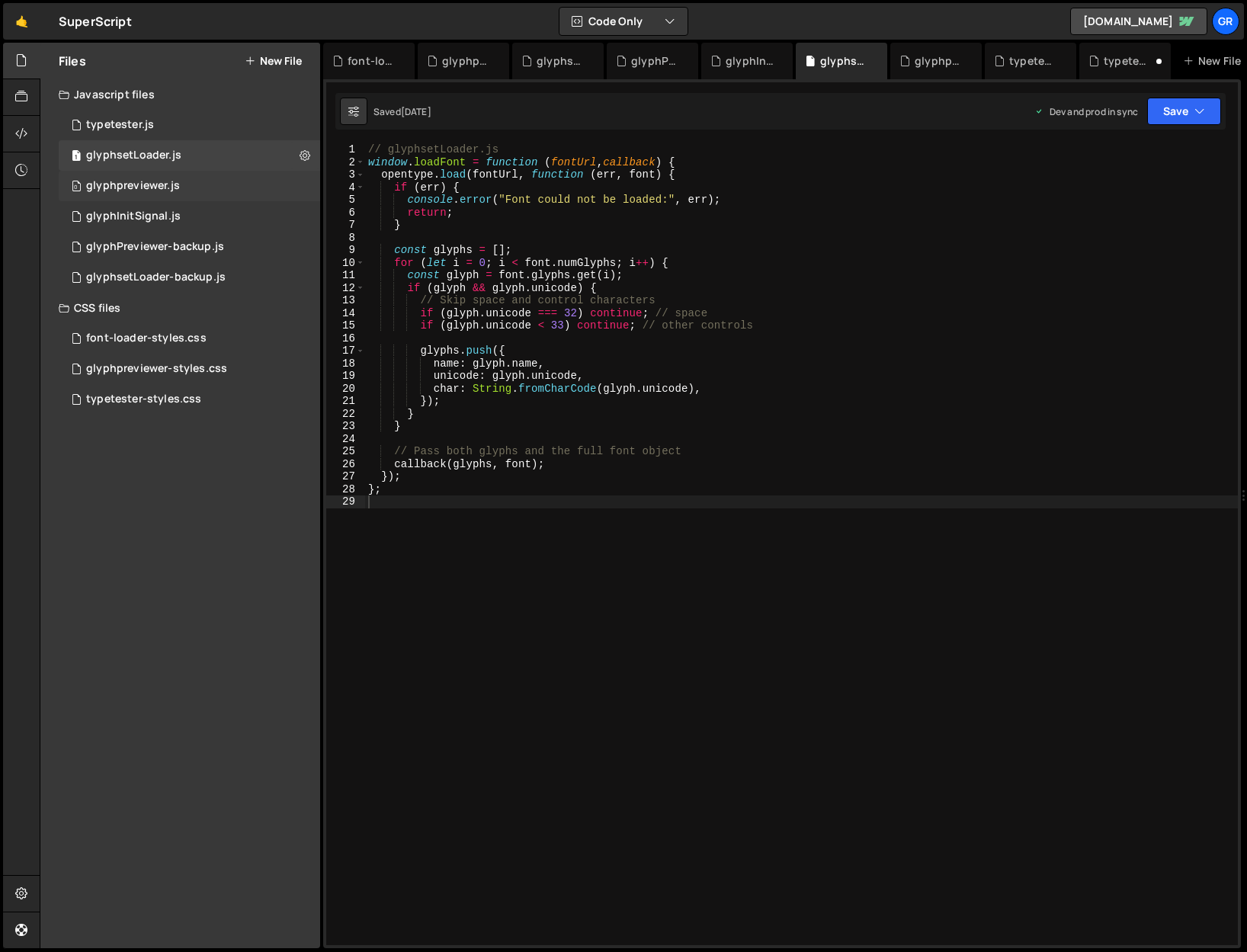
click at [139, 188] on div "glyphpreviewer.js" at bounding box center [133, 186] width 94 height 14
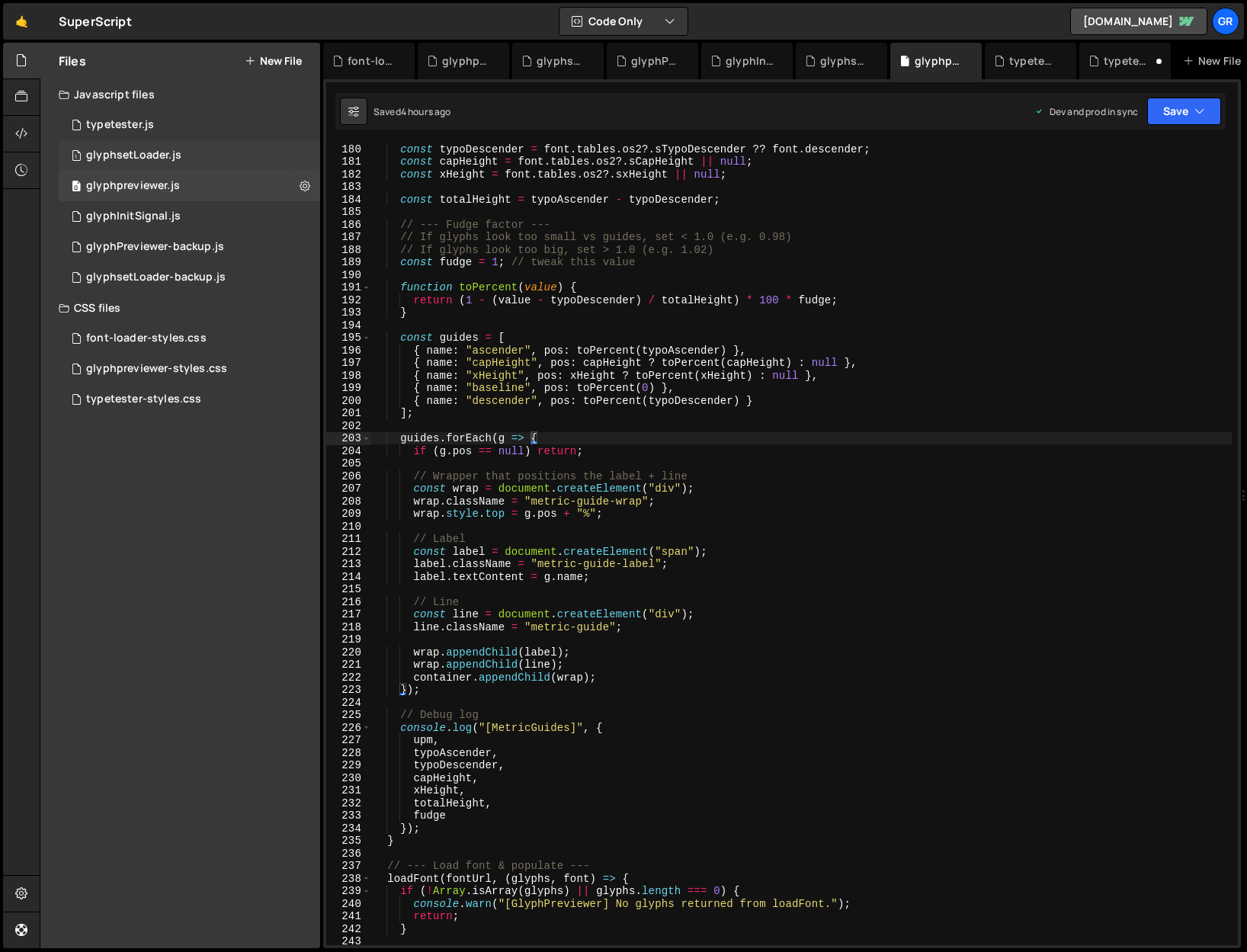
click at [142, 159] on div "glyphsetLoader.js" at bounding box center [134, 155] width 96 height 14
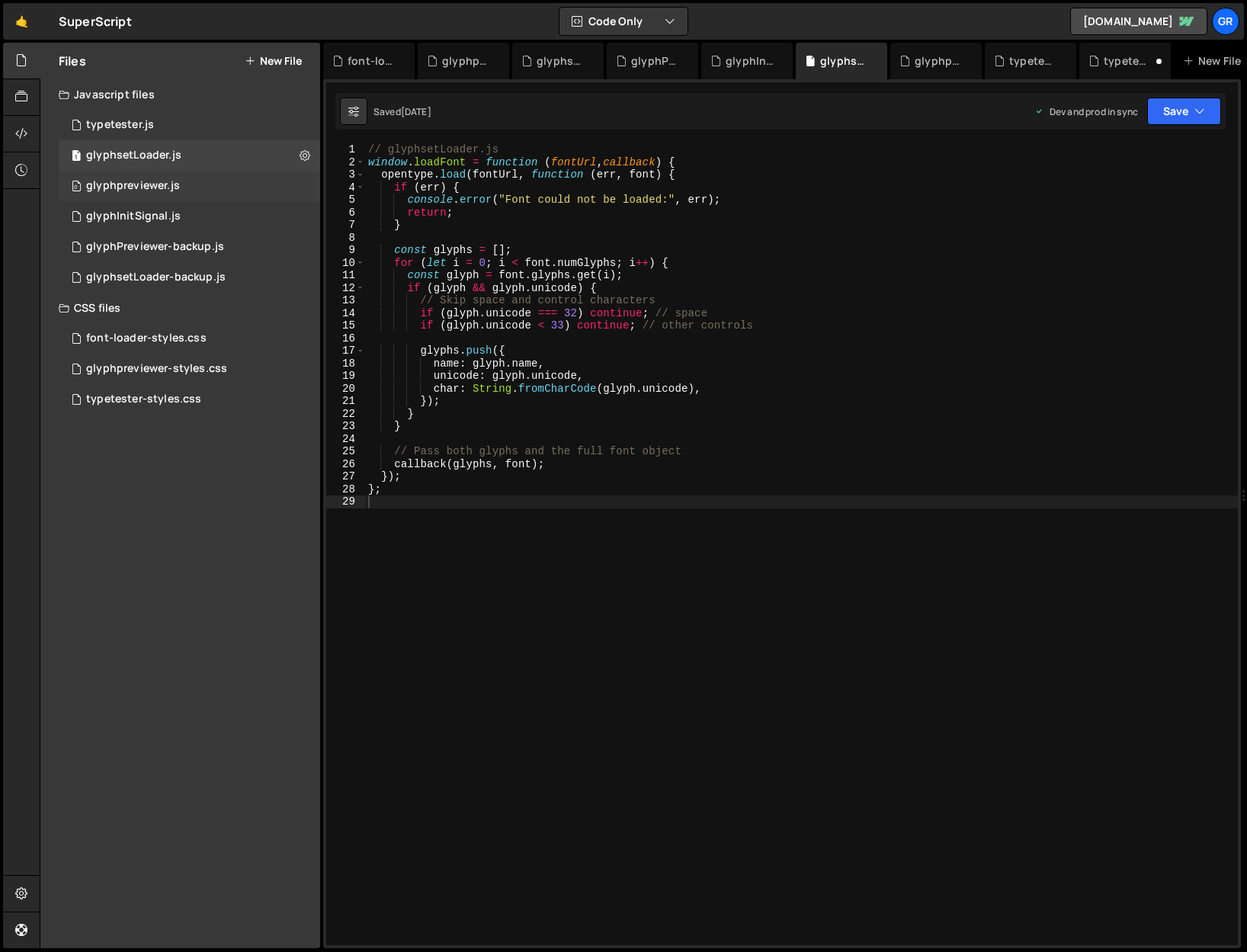
click at [137, 175] on div "0 glyphpreviewer.js 0" at bounding box center [190, 186] width 261 height 31
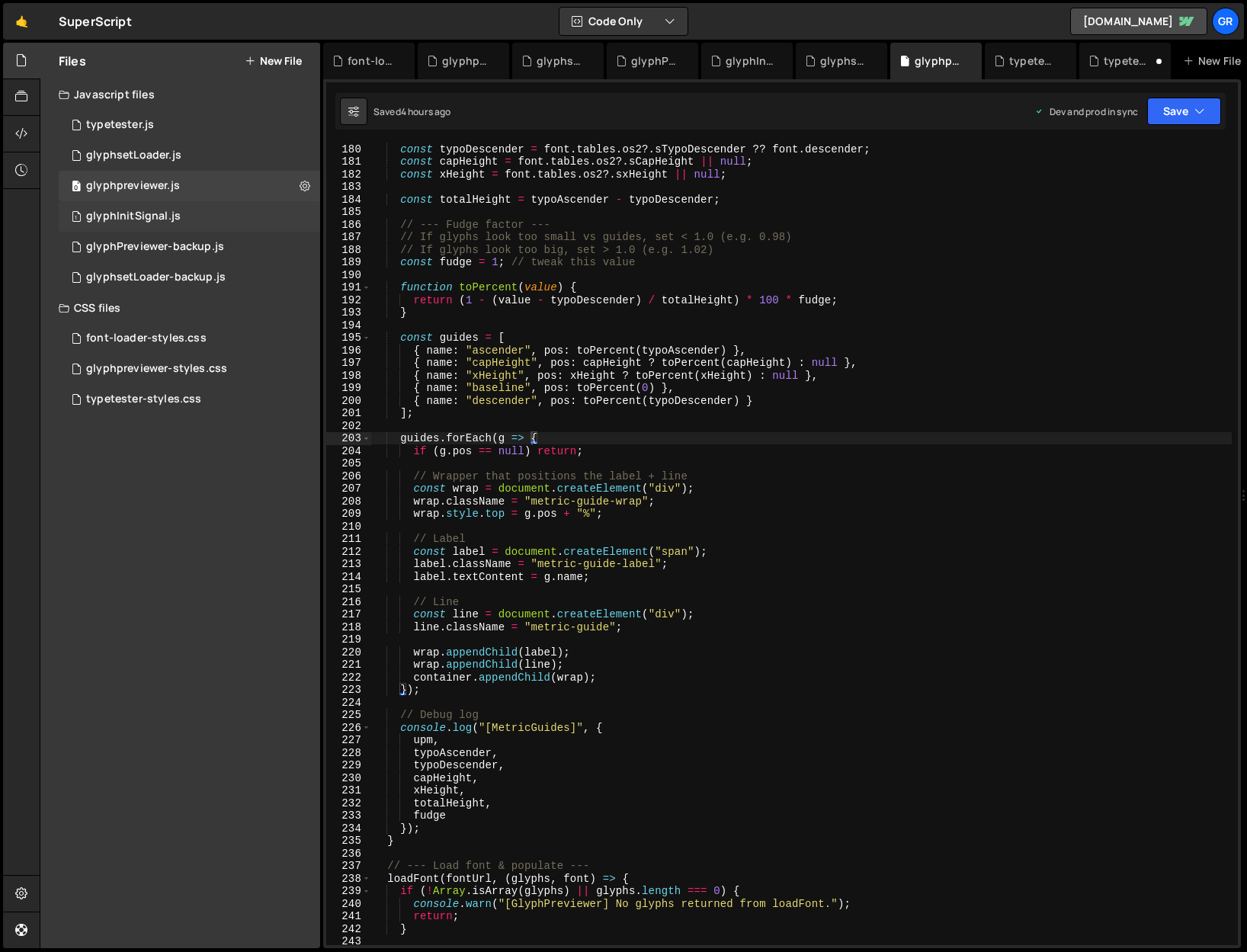
click at [136, 207] on div "1 glyphInitSignal.js 0" at bounding box center [190, 217] width 261 height 31
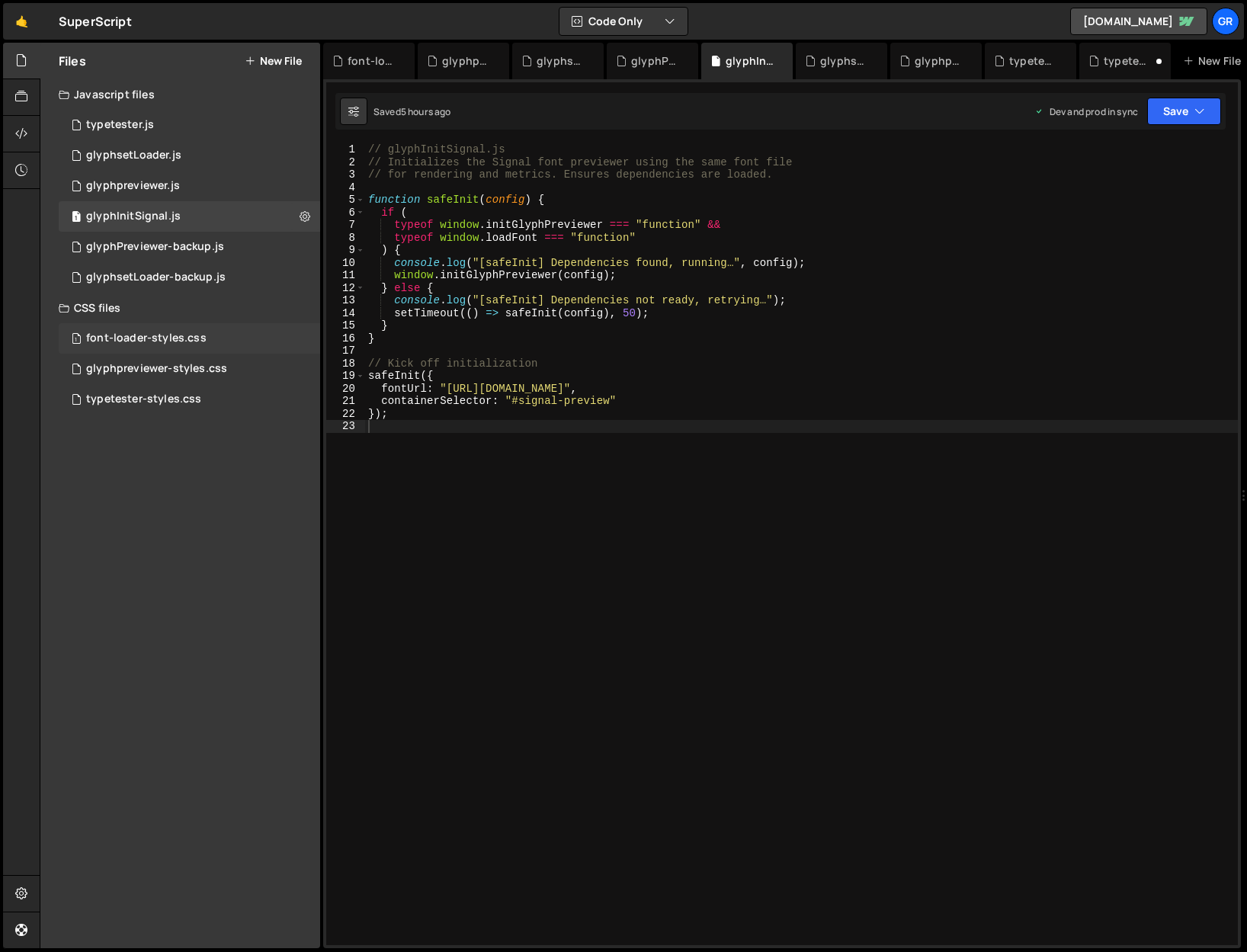
click at [177, 340] on div "font-loader-styles.css" at bounding box center [146, 338] width 120 height 14
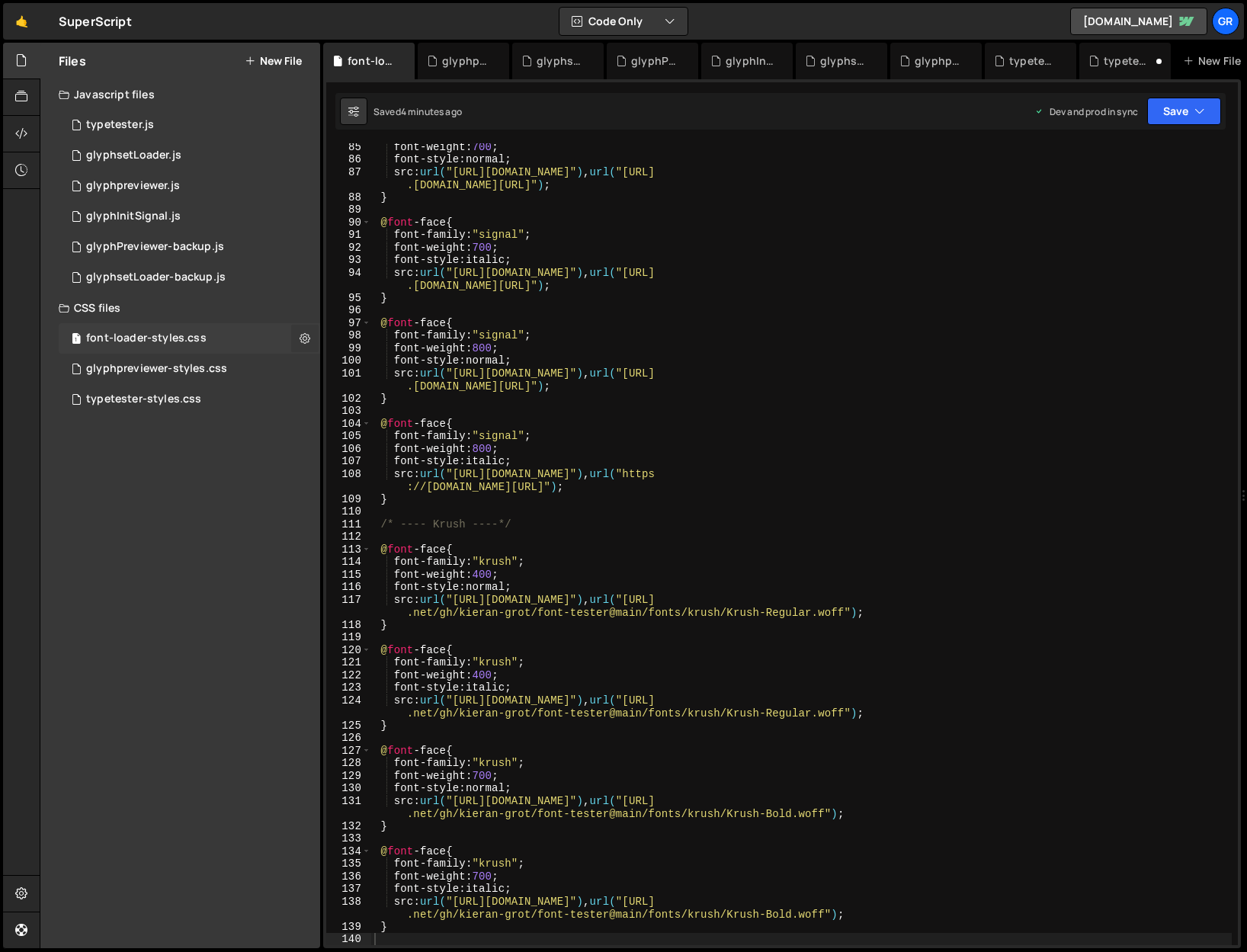
click at [305, 336] on icon at bounding box center [305, 337] width 10 height 15
type input "font-loader-styles"
radio input "false"
radio input "true"
checkbox input "true"
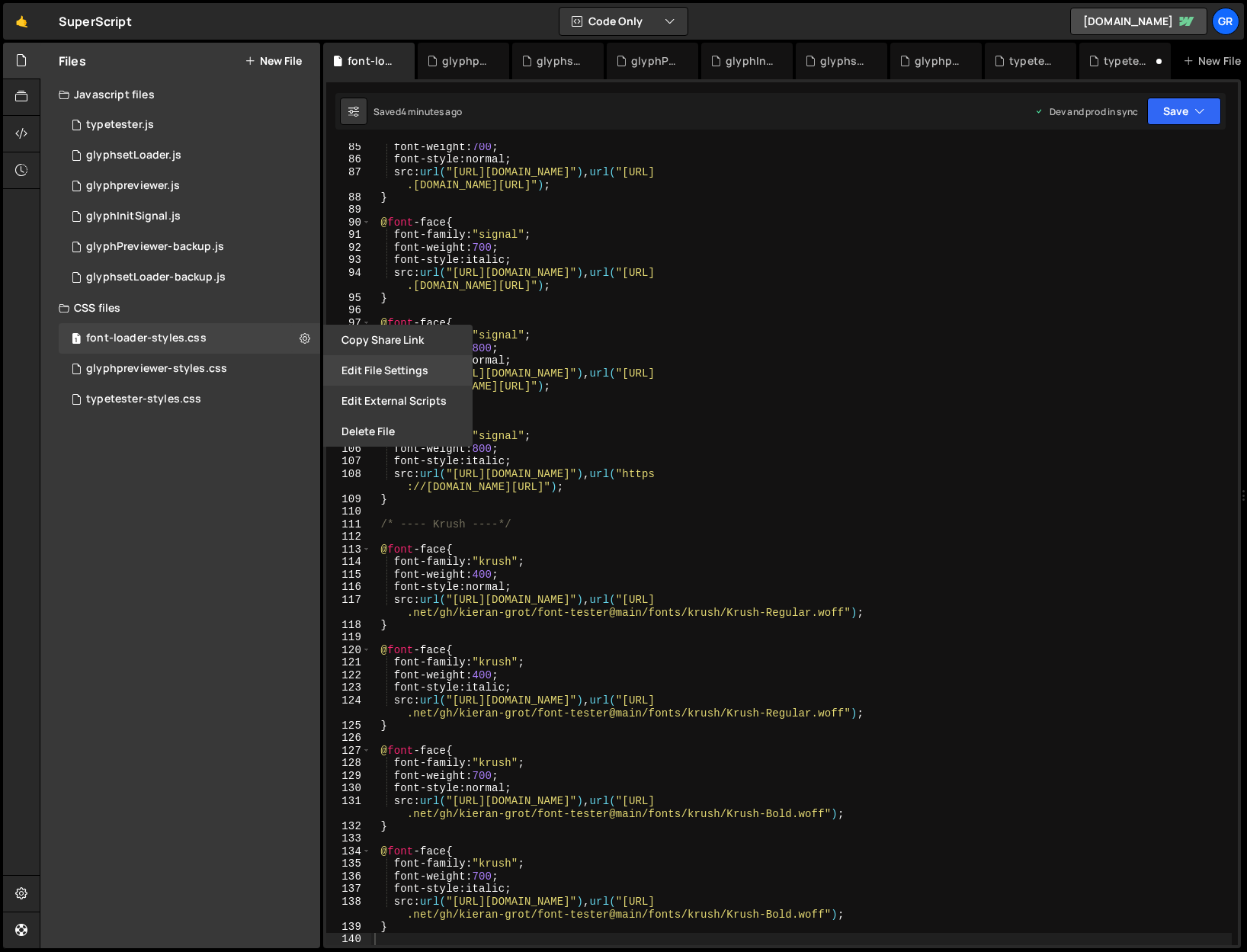
click at [395, 362] on button "Edit File Settings" at bounding box center [397, 371] width 149 height 31
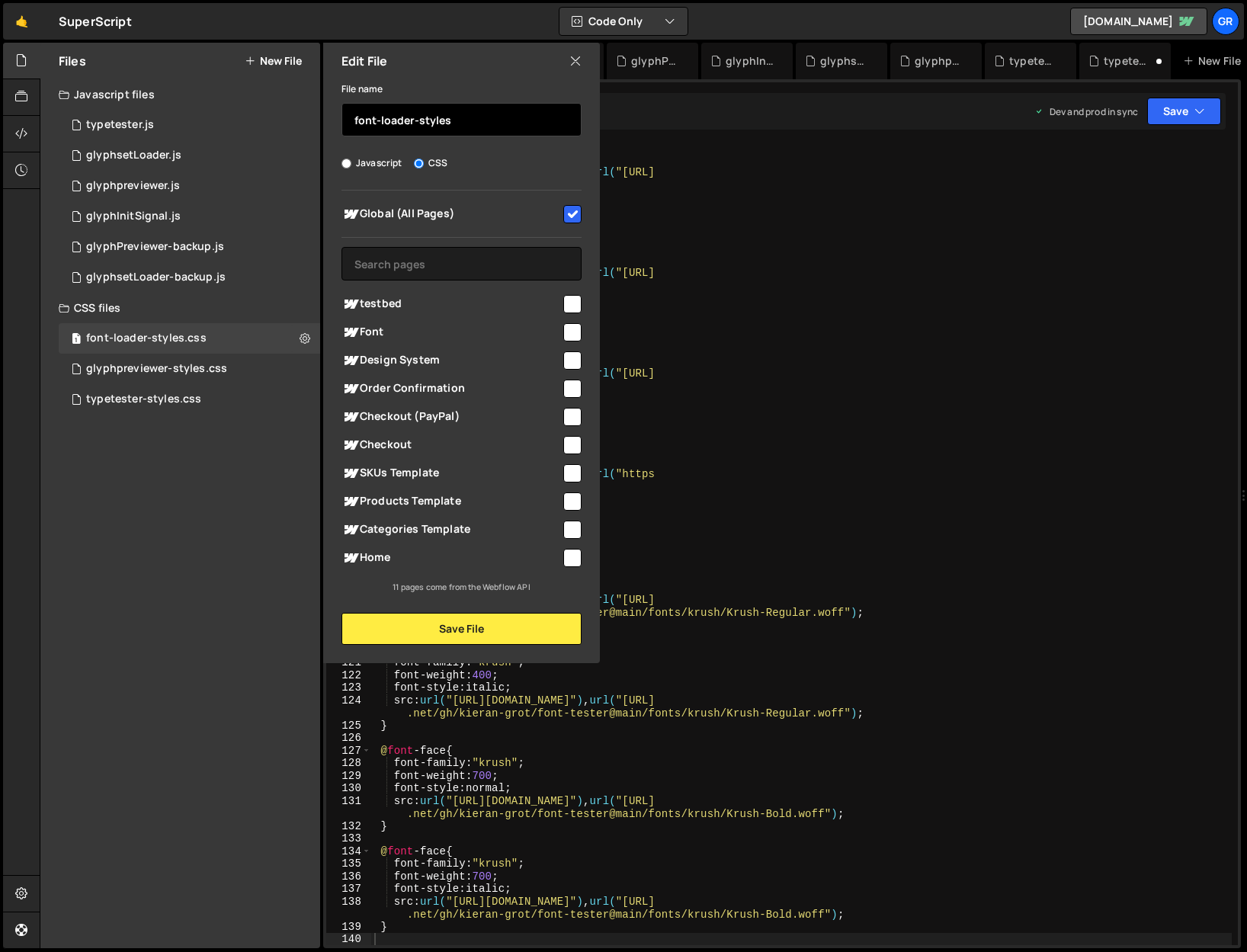
drag, startPoint x: 419, startPoint y: 119, endPoint x: 491, endPoint y: 120, distance: 72.0
click at [491, 120] on input "font-loader-styles" at bounding box center [461, 119] width 240 height 33
type input "font-loader-global"
click at [481, 628] on button "Save File" at bounding box center [461, 628] width 240 height 32
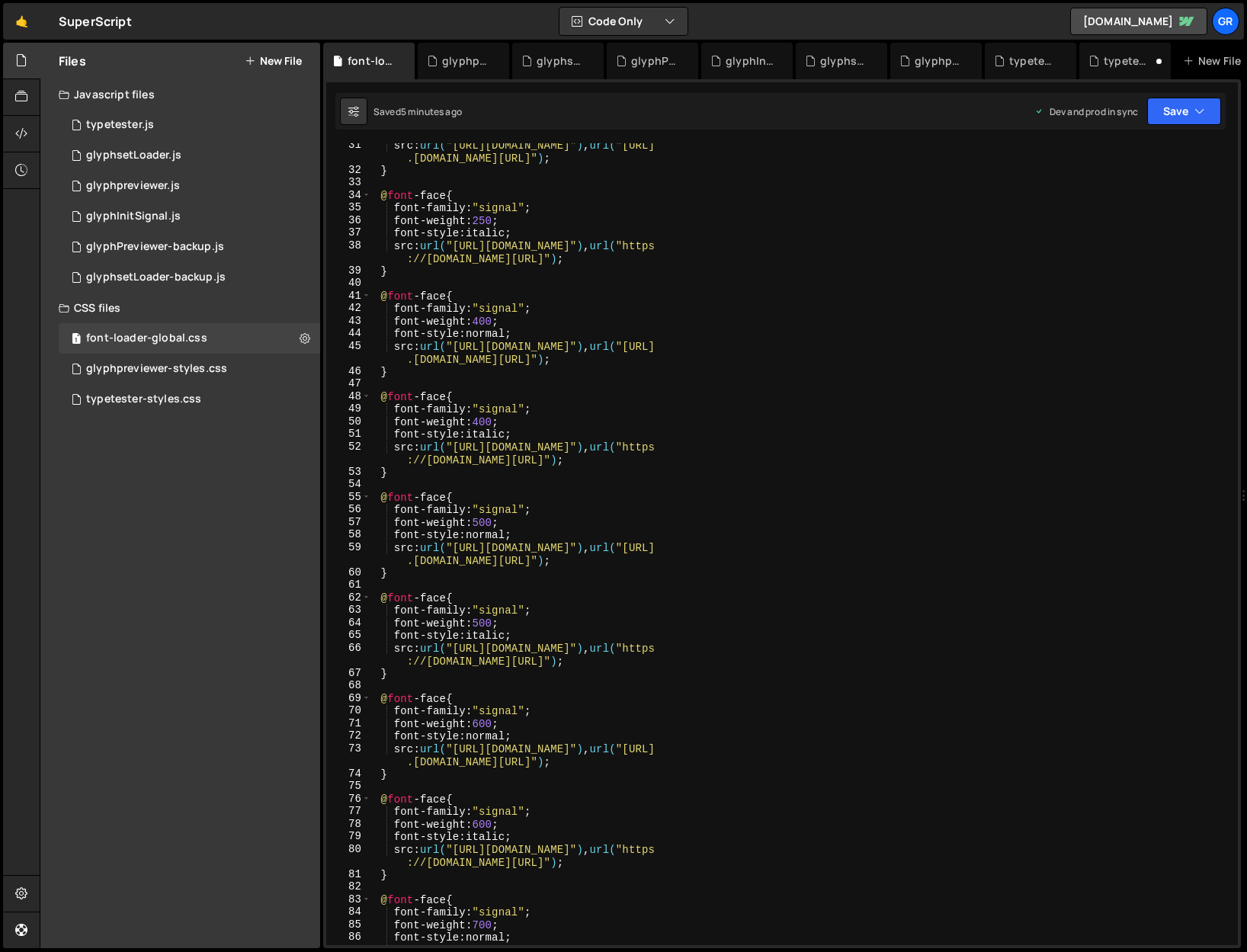
scroll to position [420, 0]
click at [174, 201] on div "1 glyphInitSignal.js 0" at bounding box center [190, 217] width 261 height 31
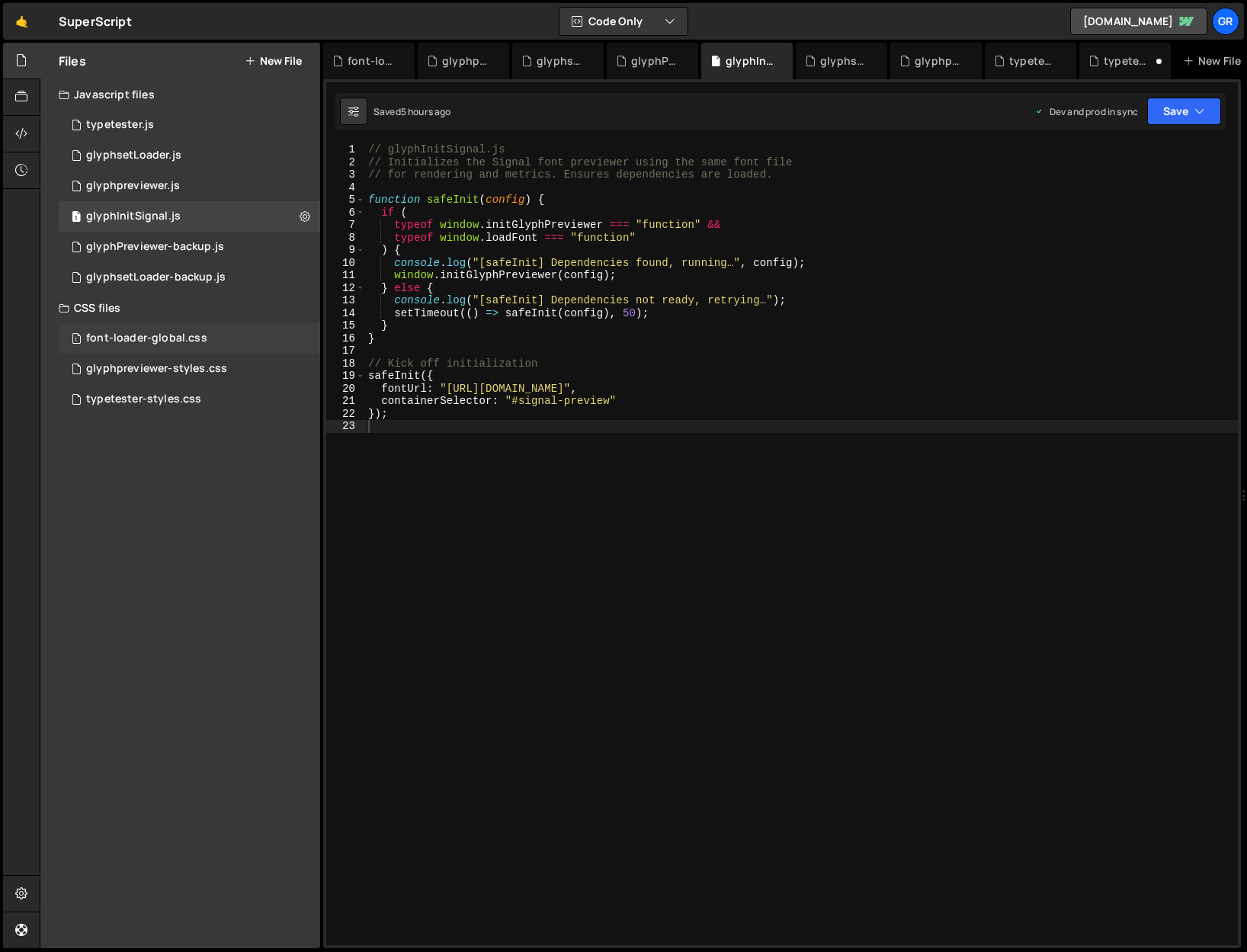
click at [169, 330] on div "1 font-loader-global.css 0" at bounding box center [190, 338] width 261 height 31
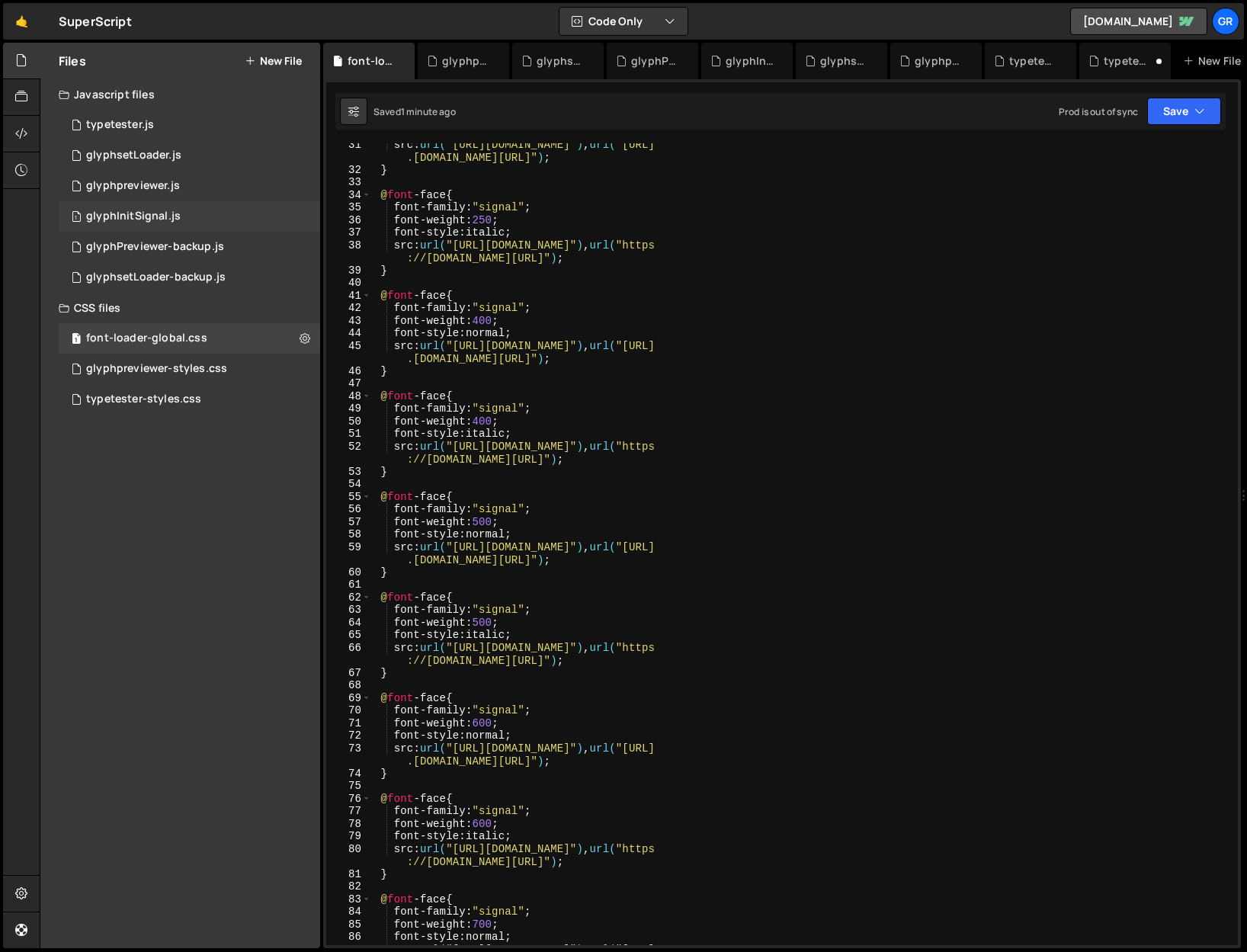
click at [160, 221] on div "glyphInitSignal.js" at bounding box center [133, 216] width 95 height 14
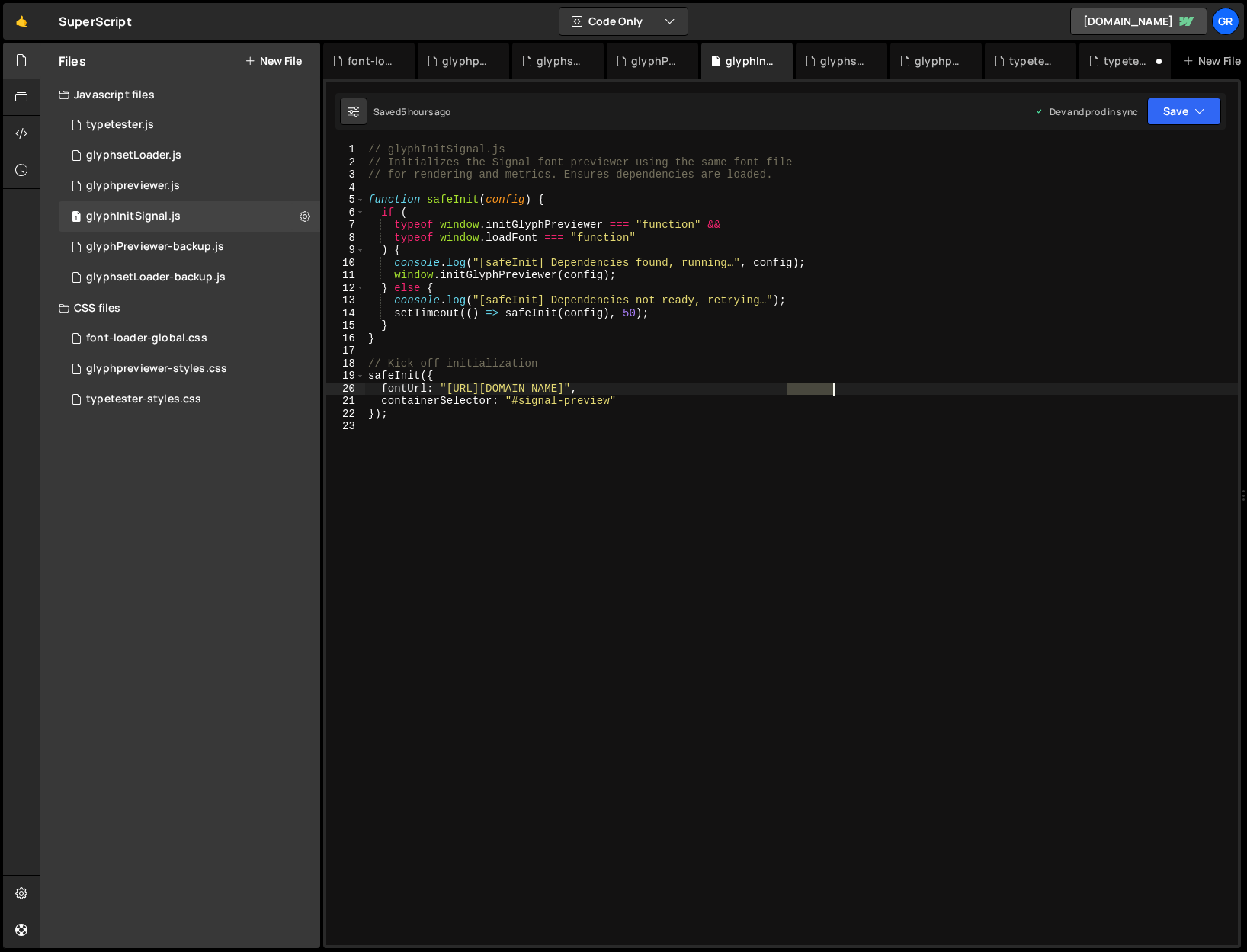
drag, startPoint x: 790, startPoint y: 386, endPoint x: 830, endPoint y: 385, distance: 40.0
click at [830, 385] on div "// glyphInitSignal.js // Initializes the Signal font previewer using the same f…" at bounding box center [801, 557] width 873 height 826
drag, startPoint x: 790, startPoint y: 388, endPoint x: 811, endPoint y: 387, distance: 21.0
click at [811, 387] on div "// glyphInitSignal.js // Initializes the Signal font previewer using the same f…" at bounding box center [801, 557] width 873 height 826
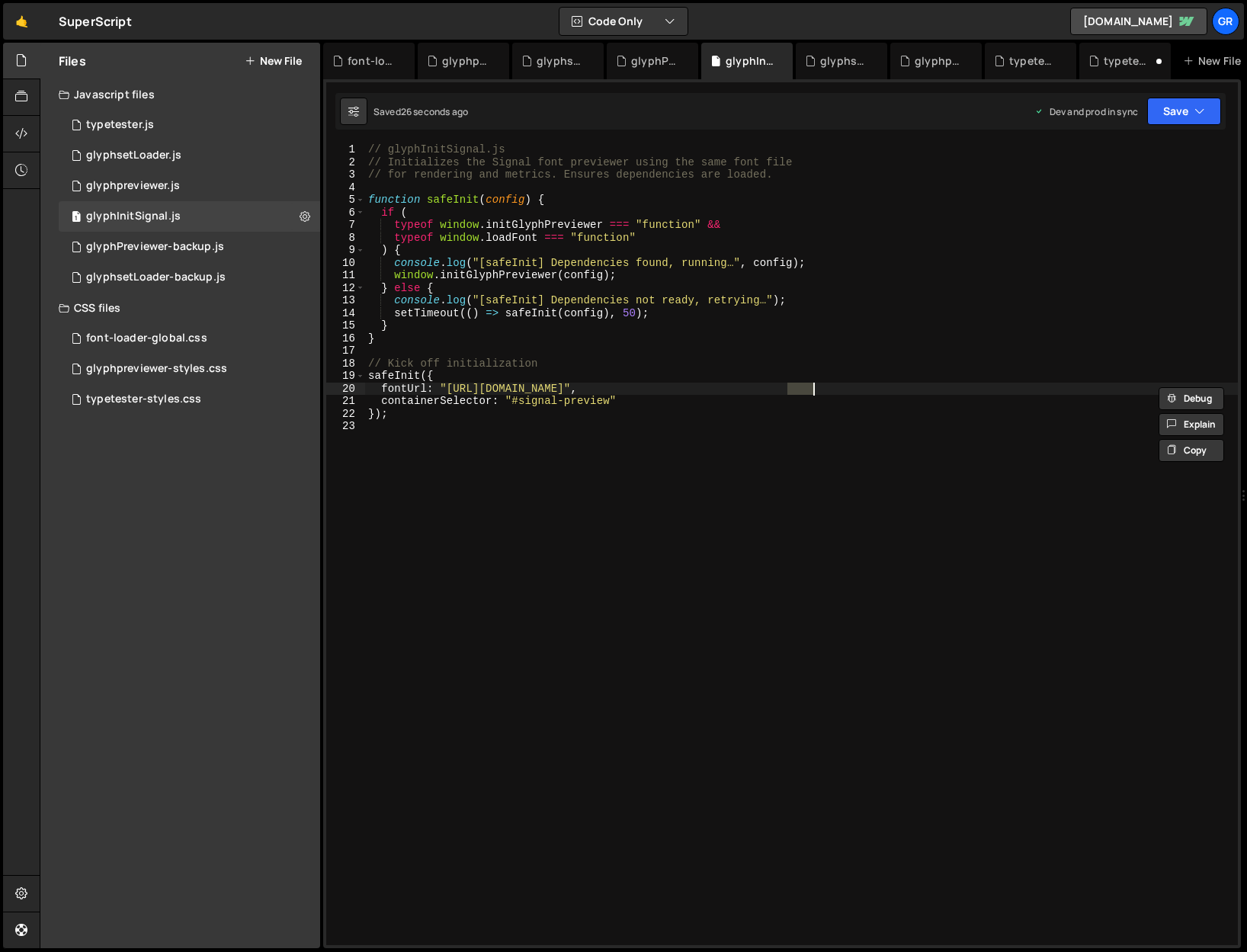
paste textarea "78b179f"
type textarea "fontUrl: "[URL][DOMAIN_NAME]","
